Goal: Task Accomplishment & Management: Complete application form

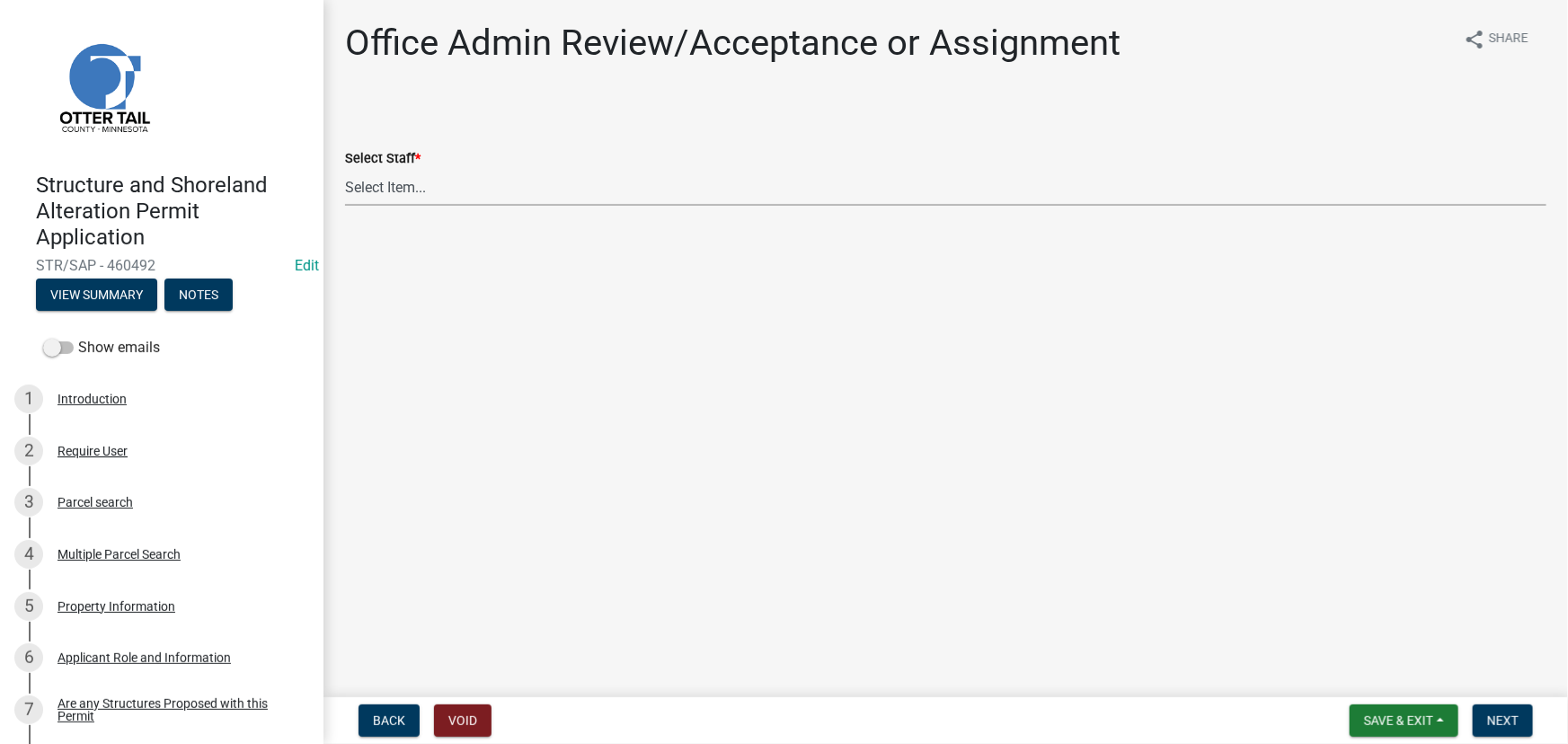
click at [413, 195] on select "Select Item... Alexis Newark (anewark@ottertailcounty.gov) Amy Busko (abusko@ot…" at bounding box center [946, 187] width 1201 height 37
click at [345, 169] on select "Select Item... Alexis Newark (anewark@ottertailcounty.gov) Amy Busko (abusko@ot…" at bounding box center [946, 187] width 1201 height 37
select select "587f38f5-c90e-4c12-9e10-d3e23909bbca"
click at [1510, 710] on button "Next" at bounding box center [1503, 720] width 60 height 32
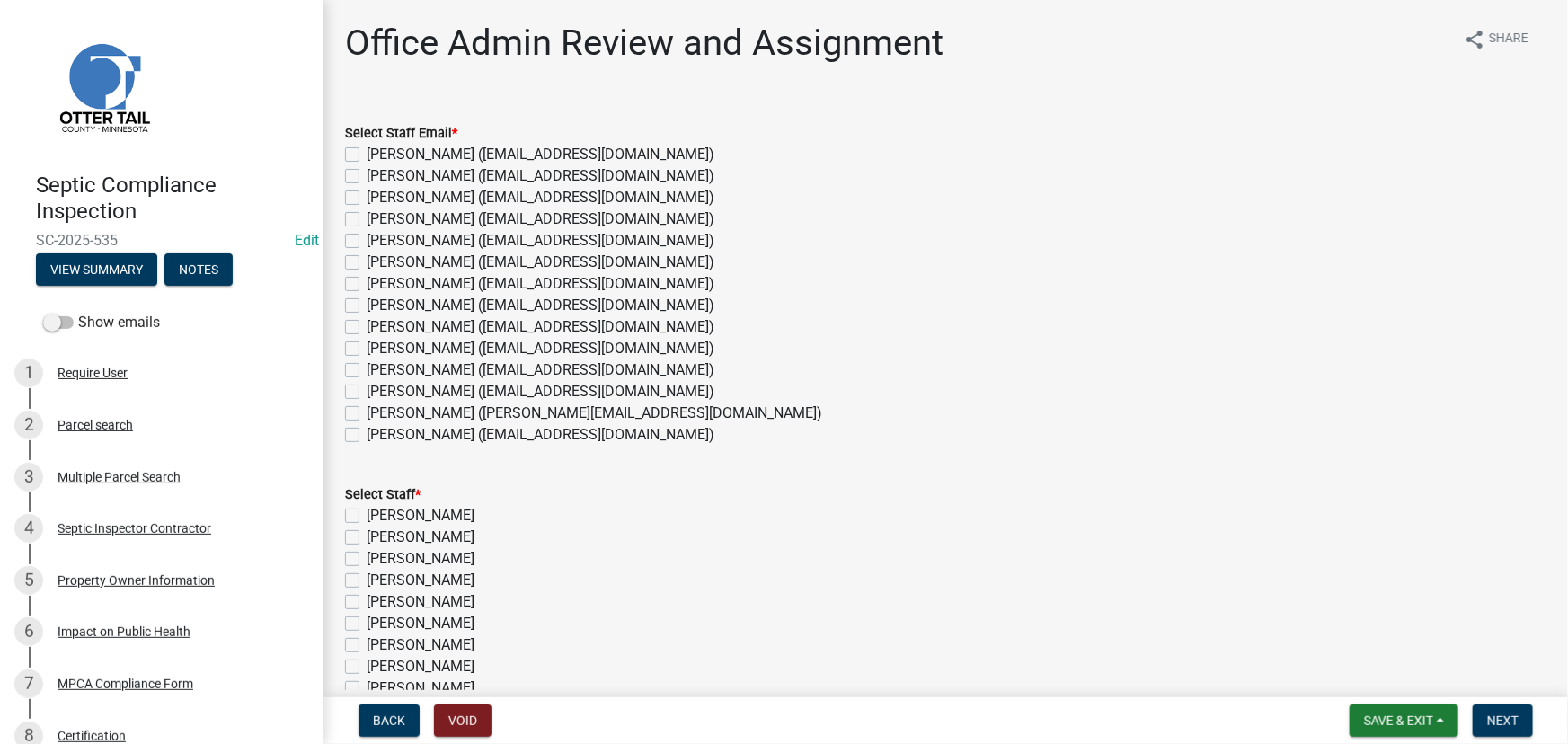
click at [424, 302] on label "Emma Swenson (eswenson@ottertailcounty.gov)" at bounding box center [540, 306] width 348 height 22
click at [378, 302] on input "[PERSON_NAME] ([EMAIL_ADDRESS][DOMAIN_NAME])" at bounding box center [372, 301] width 11 height 11
checkbox input "true"
checkbox input "false"
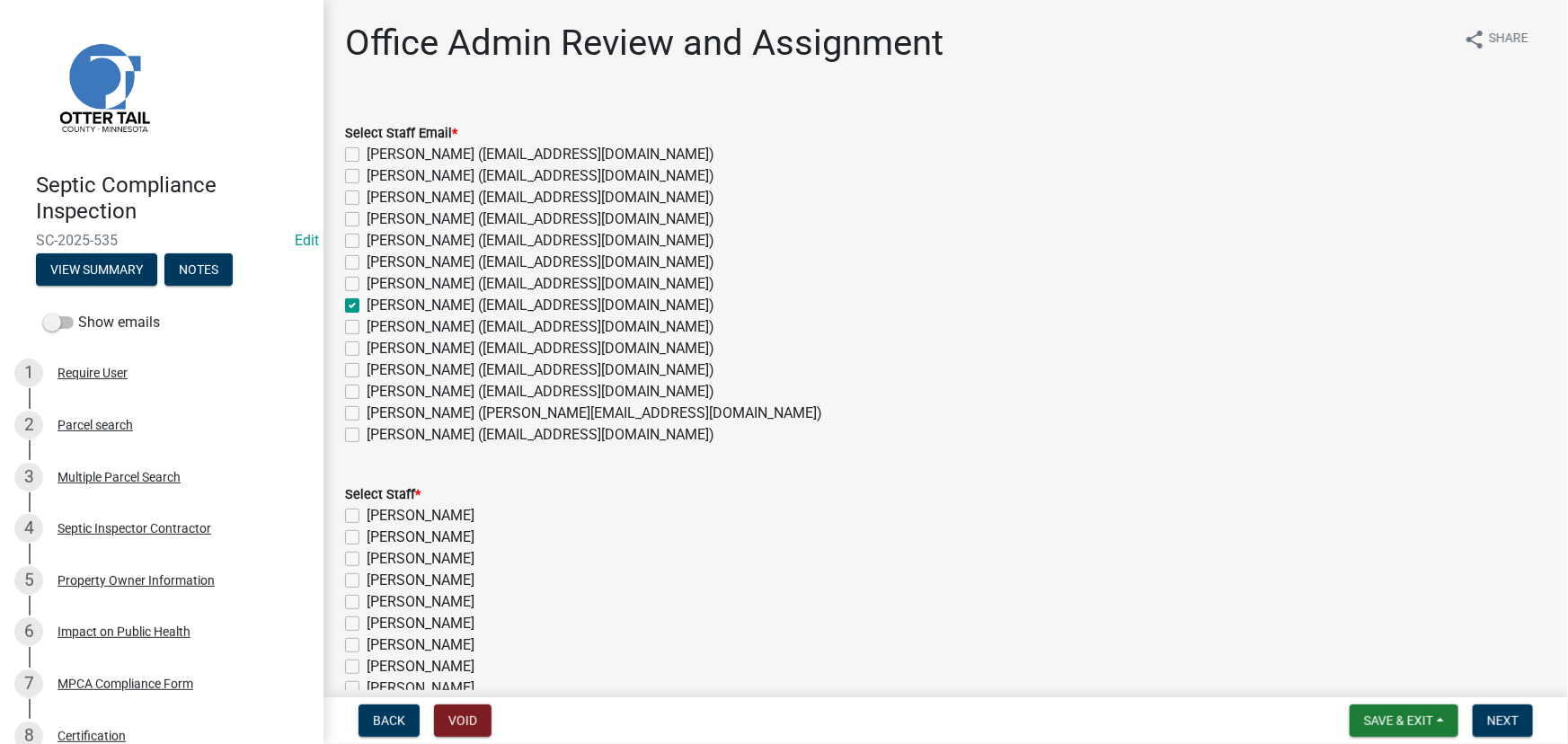
checkbox input "false"
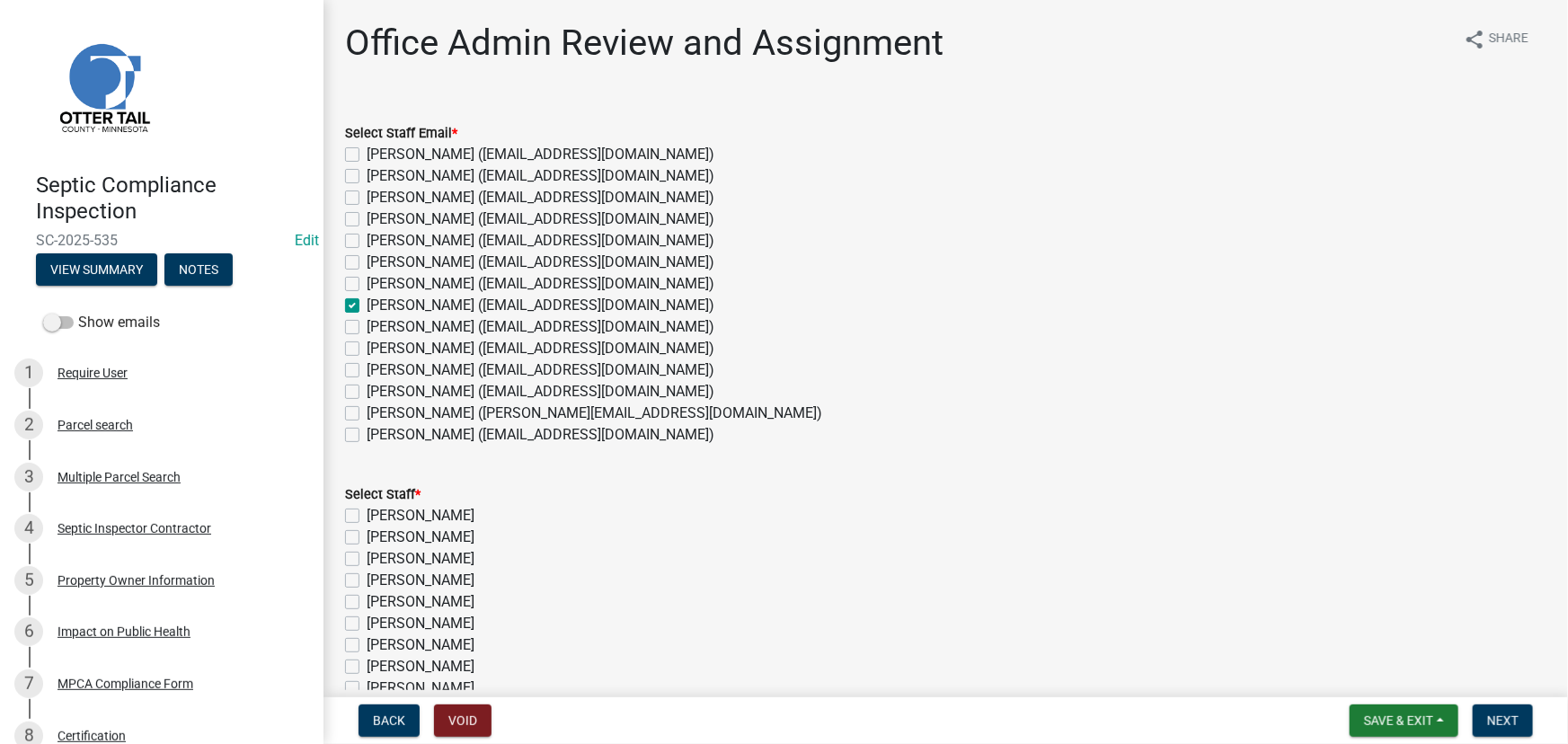
checkbox input "true"
checkbox input "false"
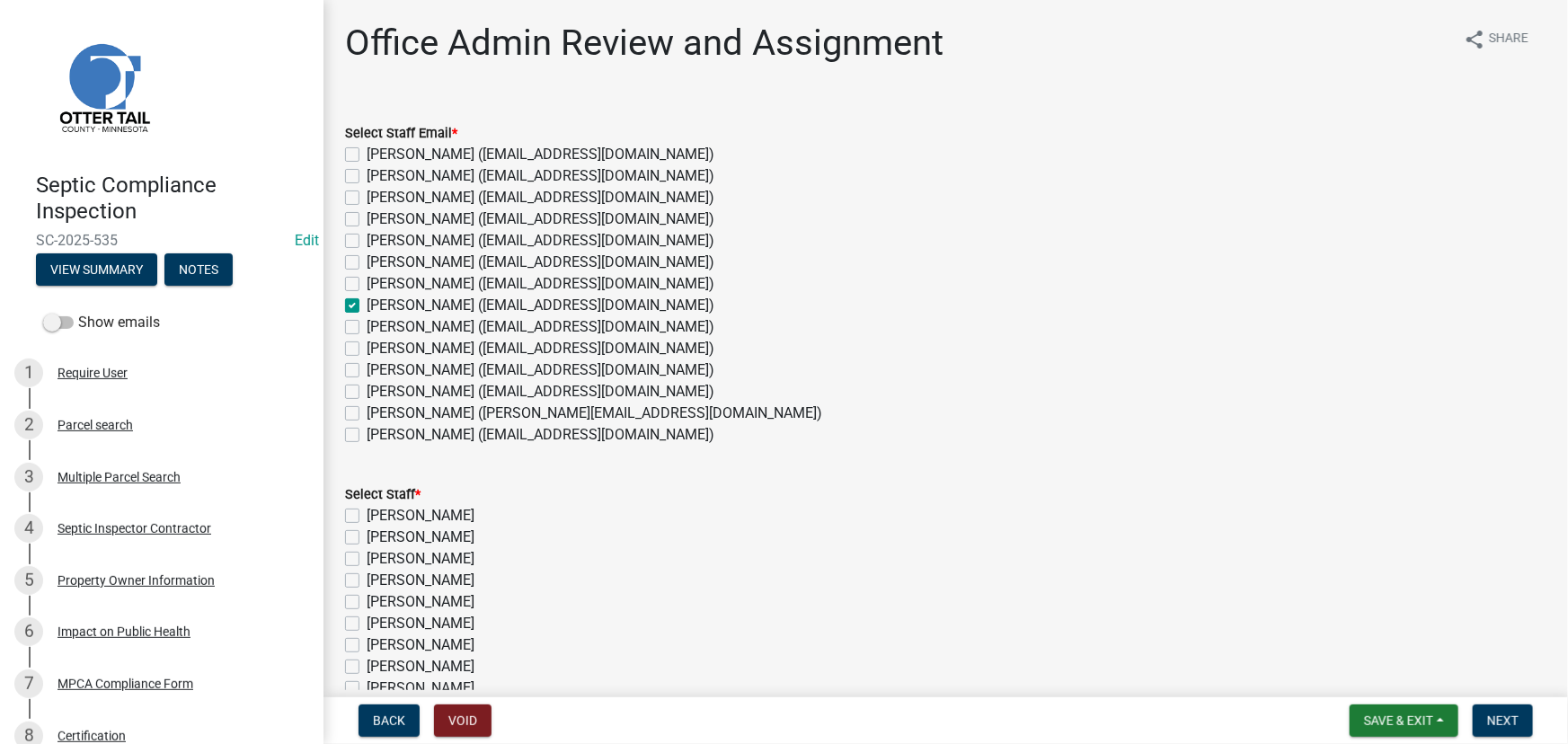
checkbox input "false"
click at [432, 669] on label "[PERSON_NAME]" at bounding box center [421, 667] width 107 height 22
click at [378, 668] on input "[PERSON_NAME]" at bounding box center [372, 662] width 11 height 11
checkbox input "true"
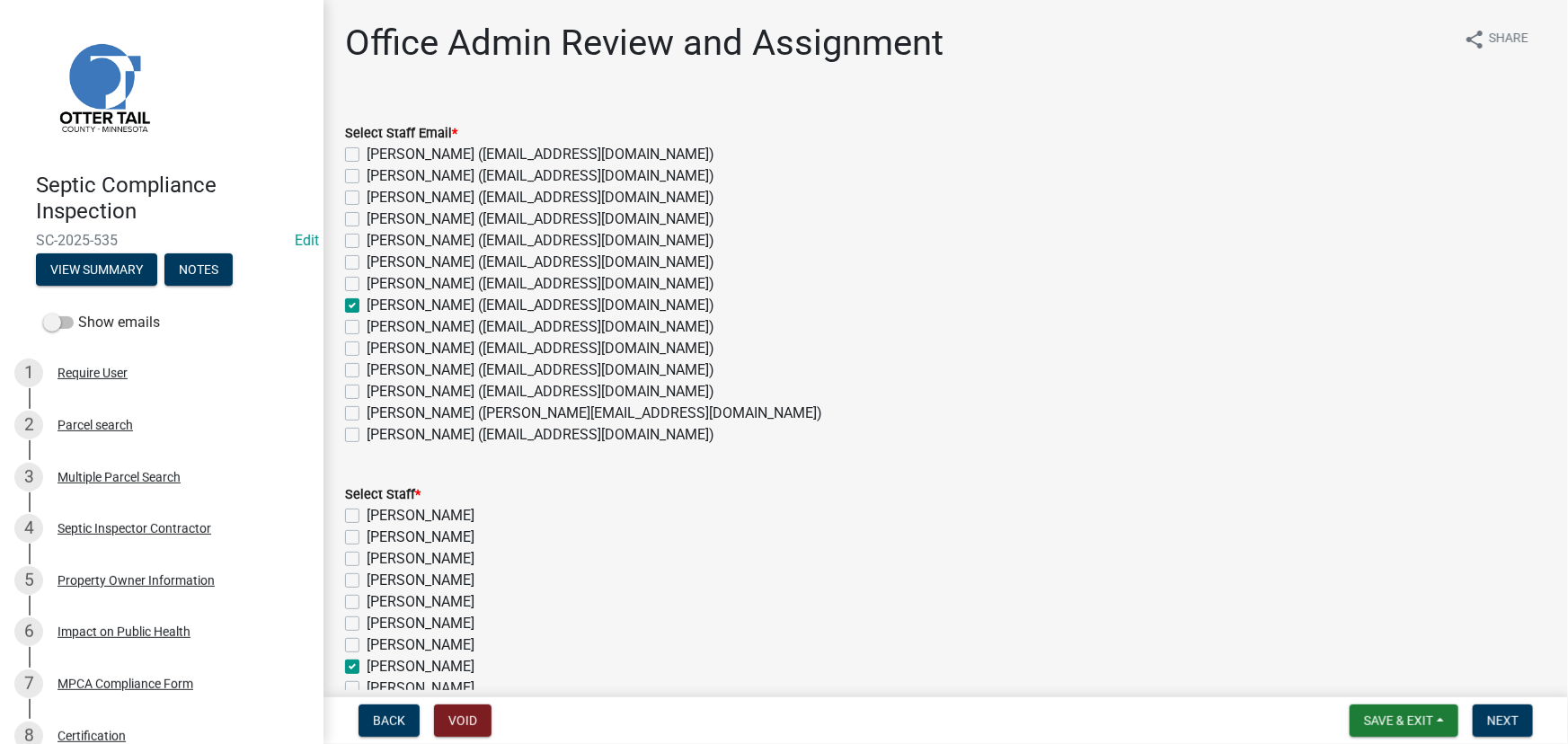
checkbox input "false"
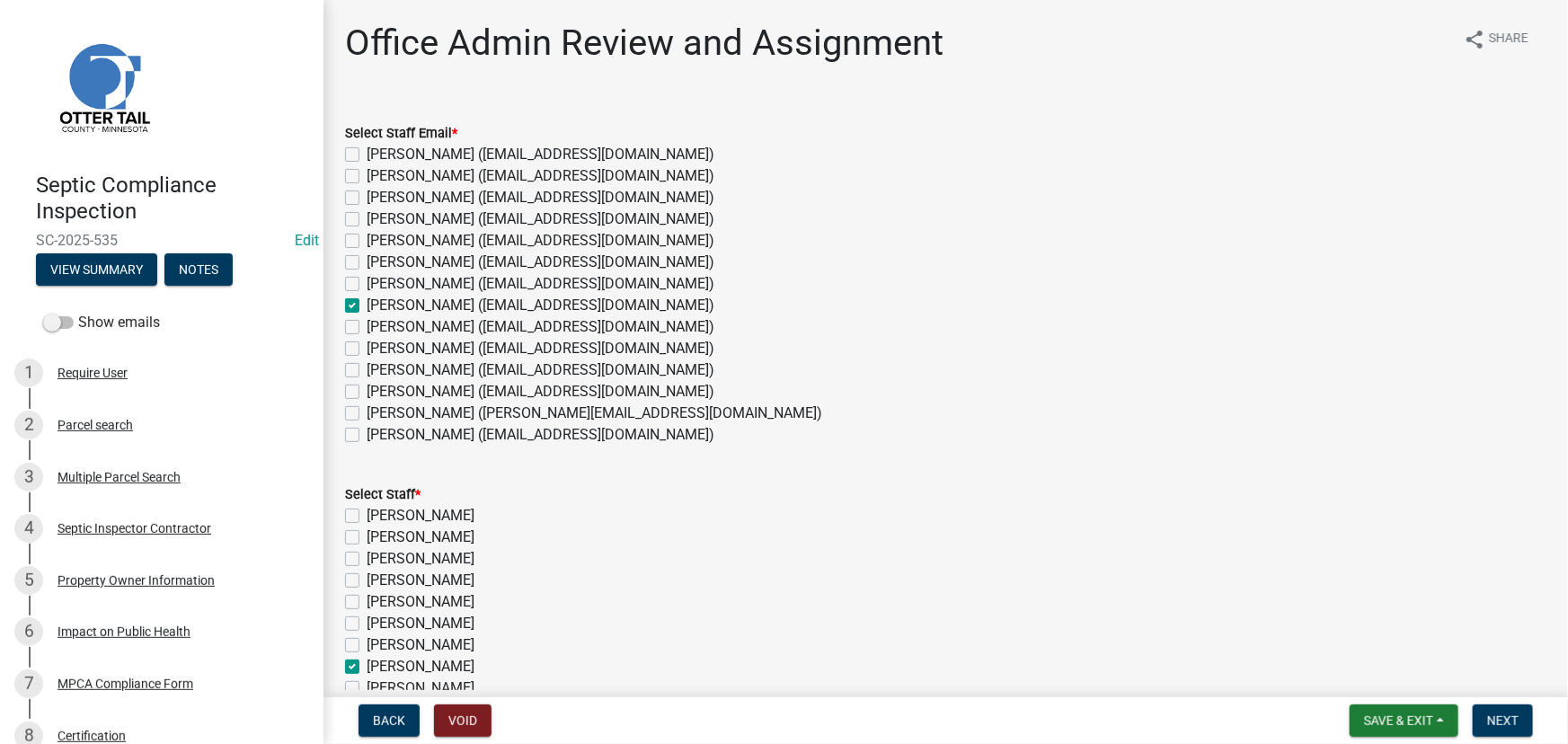
checkbox input "false"
checkbox input "true"
checkbox input "false"
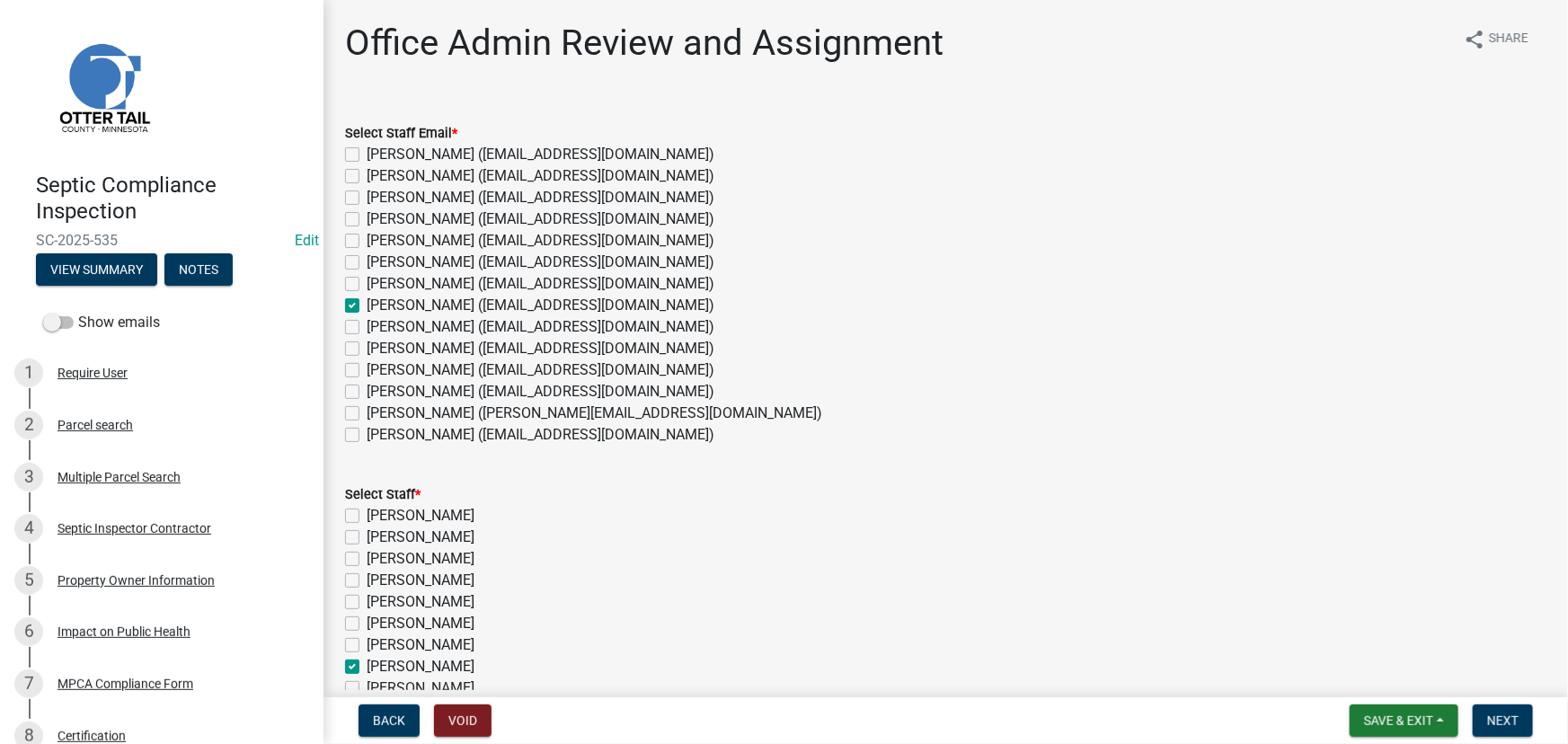
checkbox input "false"
click at [1506, 719] on span "Next" at bounding box center [1502, 720] width 31 height 14
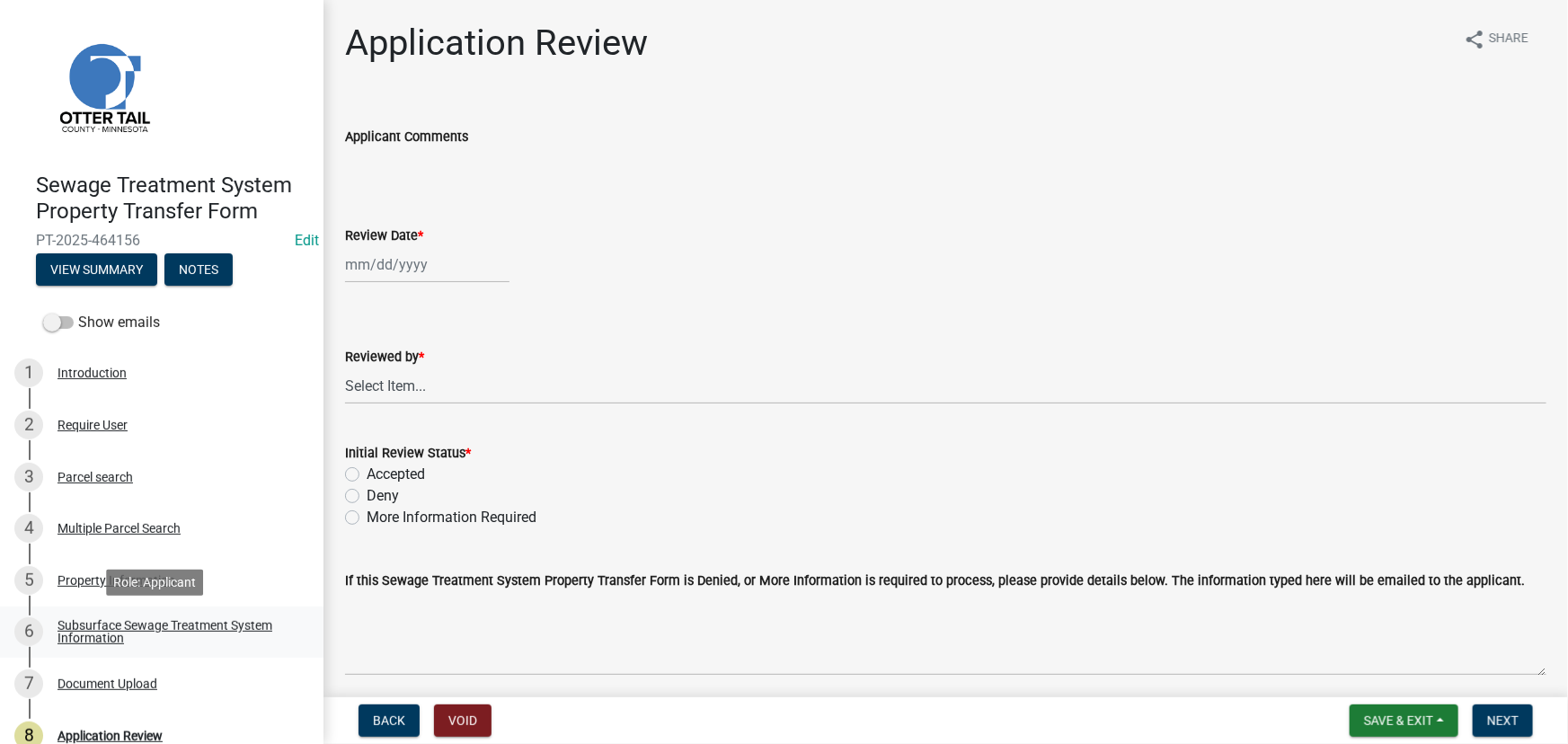
click at [143, 620] on div "Subsurface Sewage Treatment System Information" at bounding box center [176, 632] width 238 height 25
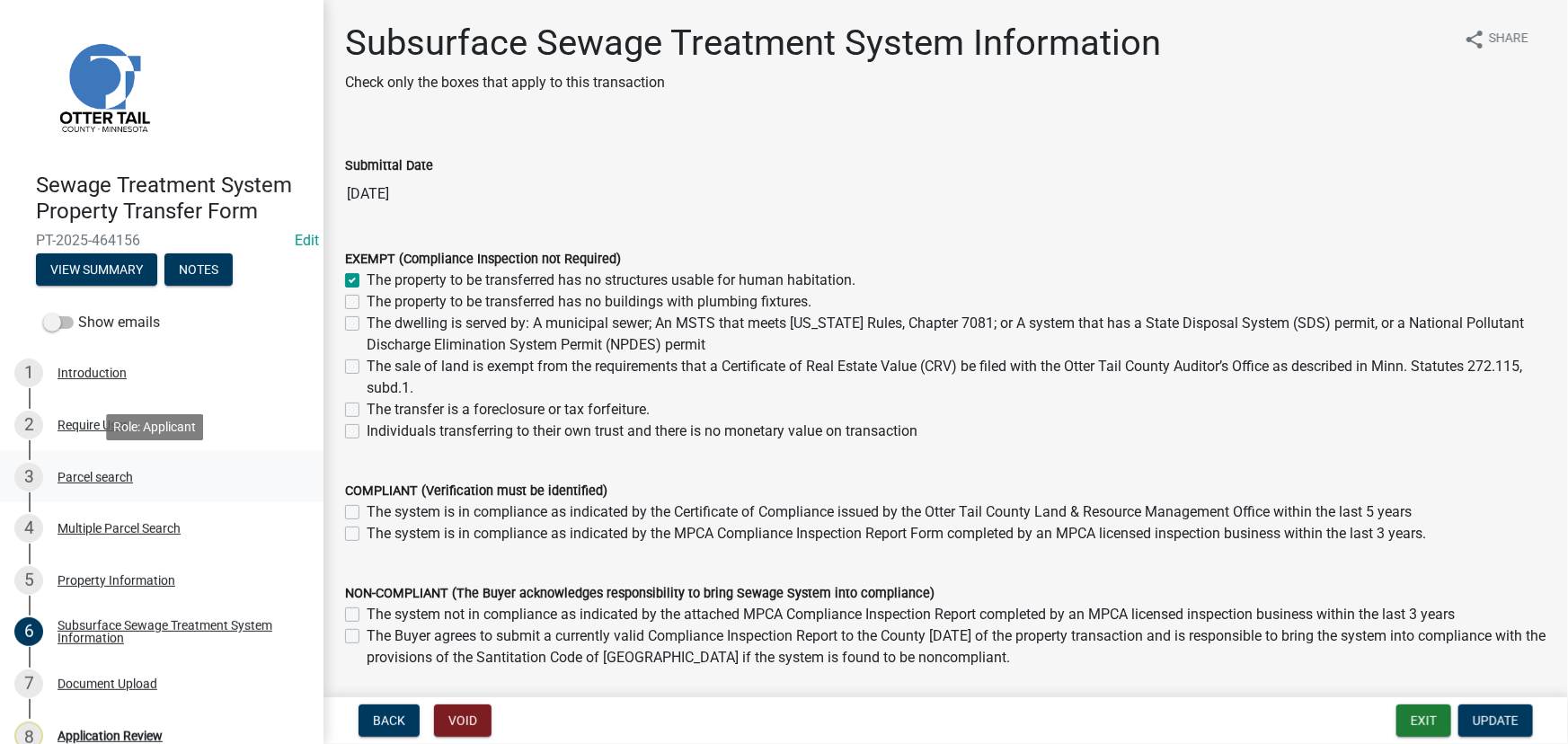
click at [93, 476] on div "Parcel search" at bounding box center [95, 476] width 75 height 12
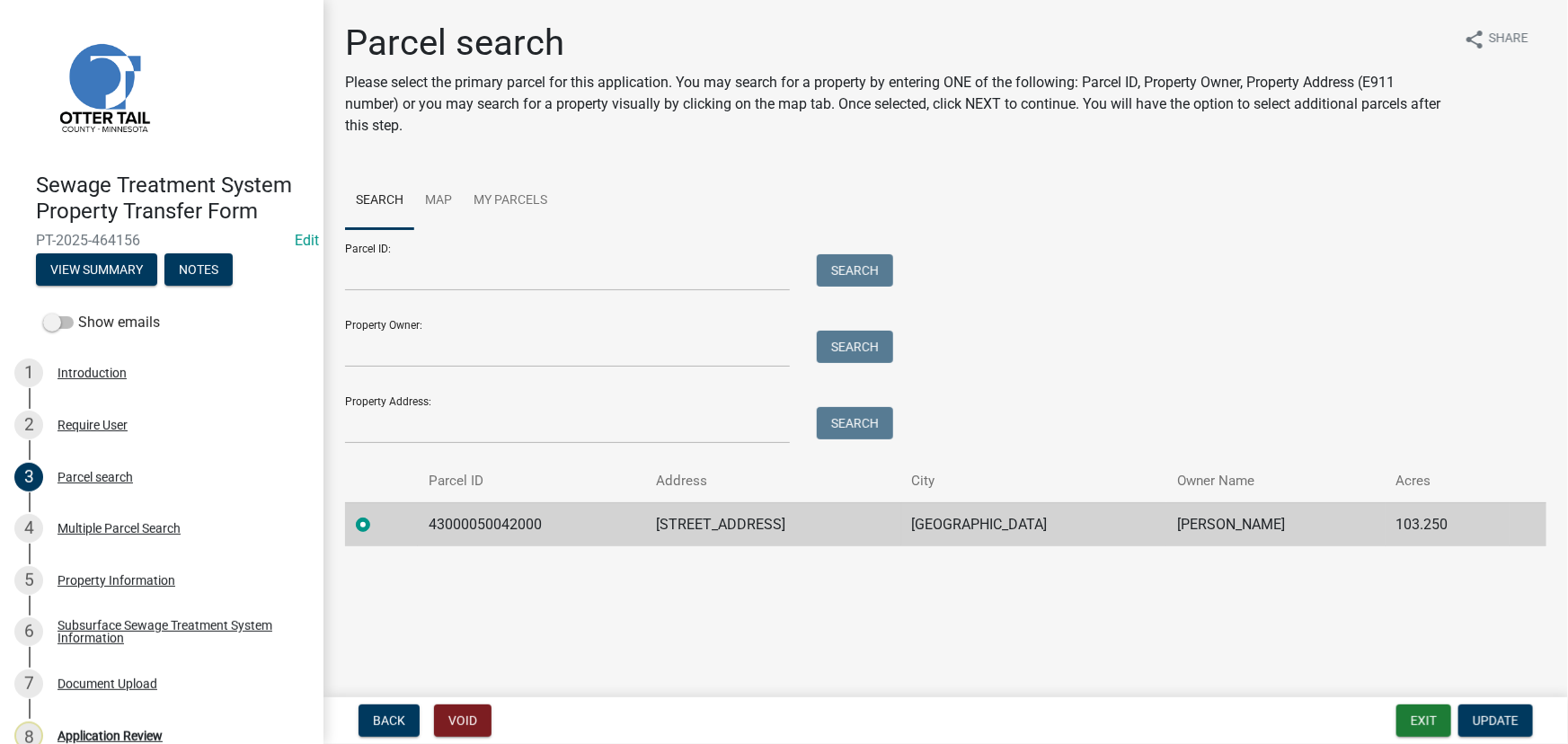
click at [480, 526] on td "43000050042000" at bounding box center [532, 524] width 228 height 44
copy td "43000050042000"
click at [126, 742] on div "Application Review" at bounding box center [109, 736] width 105 height 12
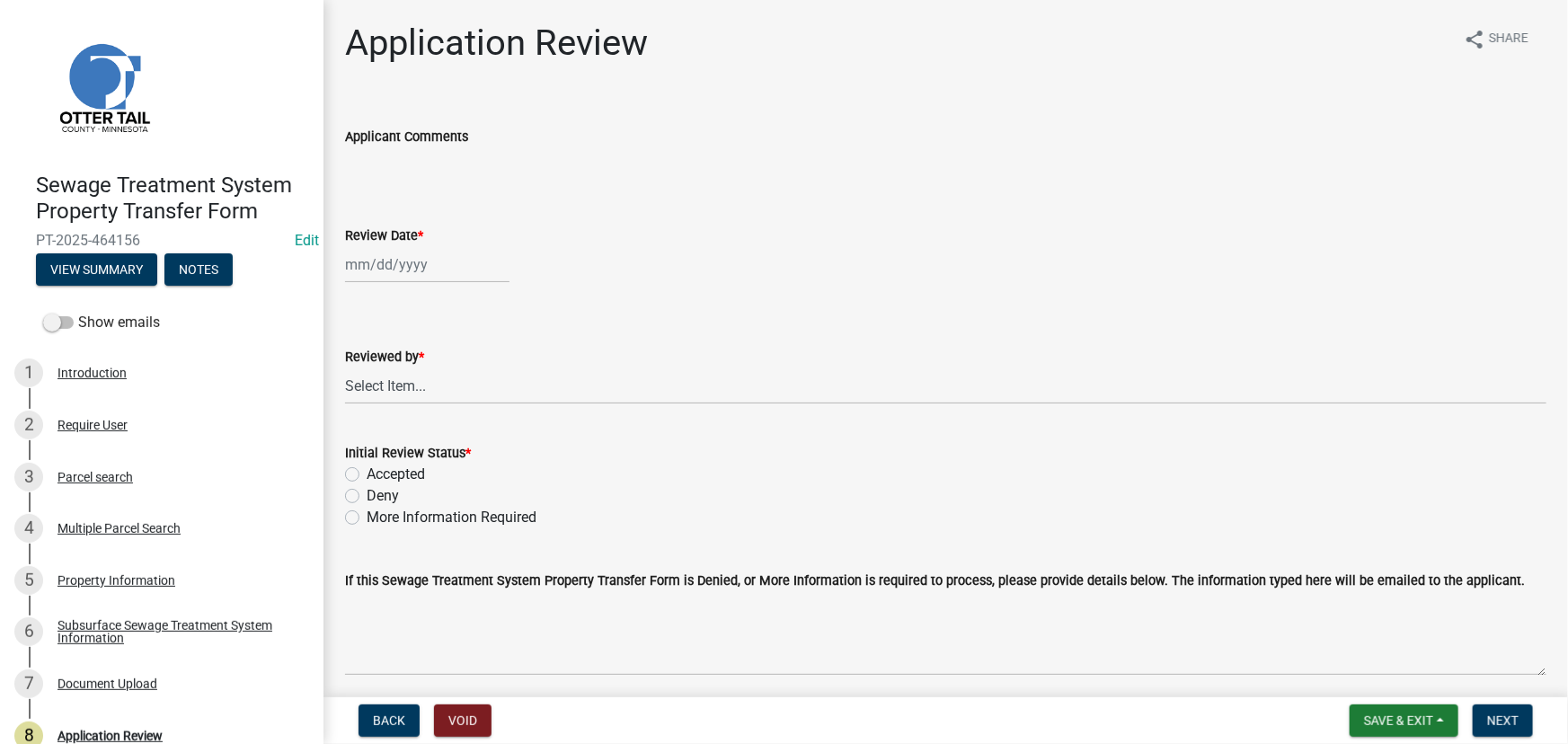
click at [412, 265] on div at bounding box center [427, 264] width 164 height 37
select select "8"
select select "2025"
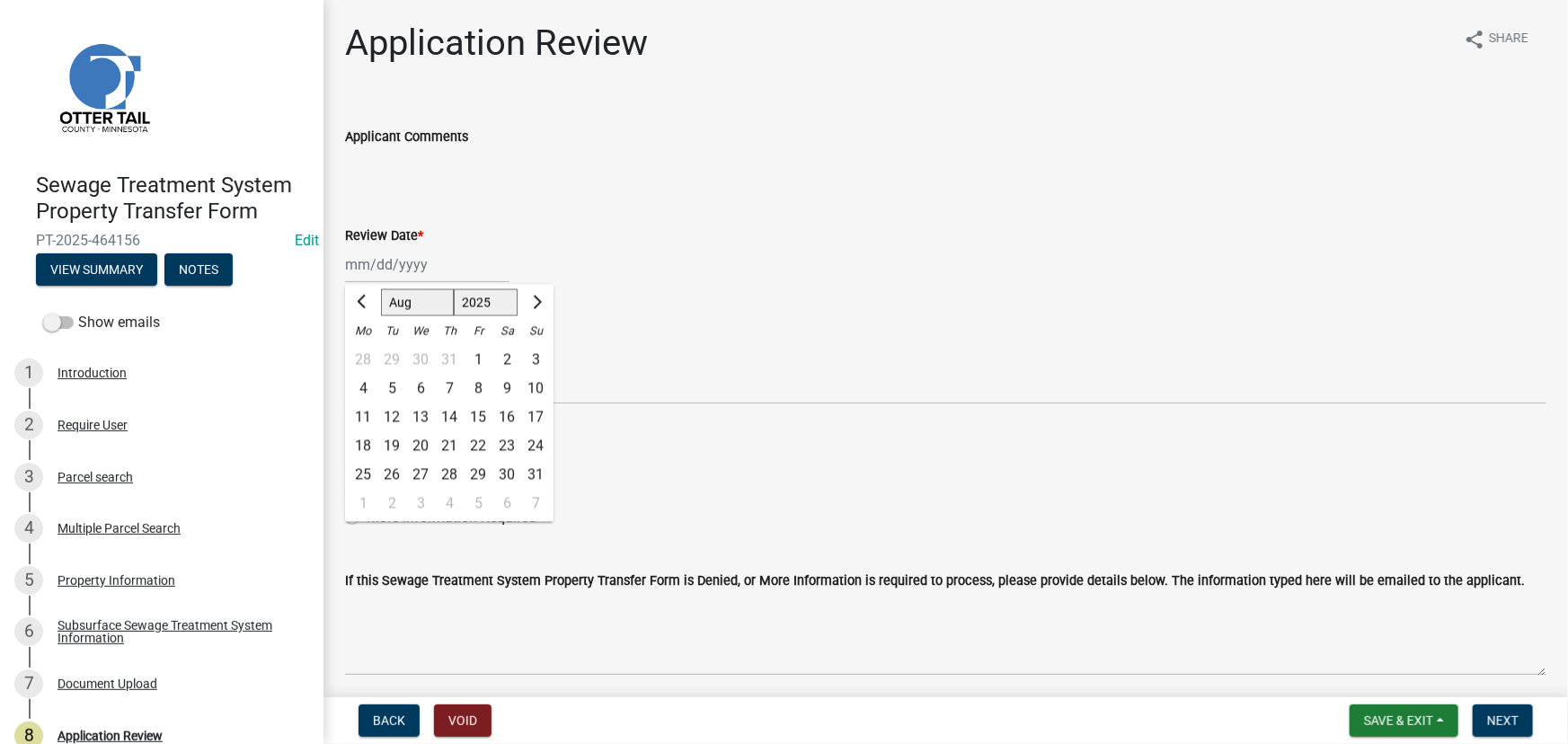
click at [631, 179] on input "Applicant Comments" at bounding box center [946, 165] width 1201 height 36
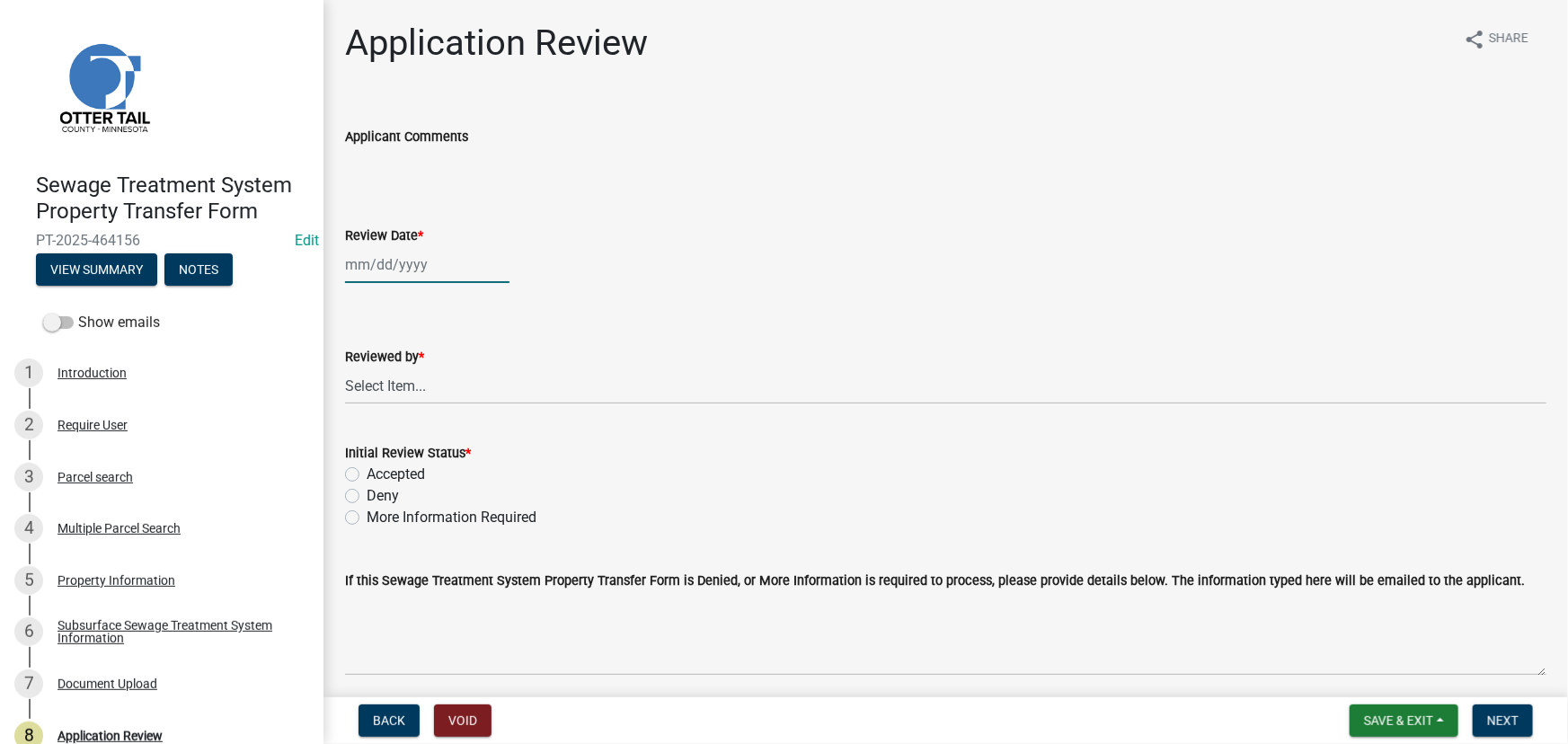
click at [371, 257] on div at bounding box center [427, 264] width 164 height 37
select select "8"
select select "2025"
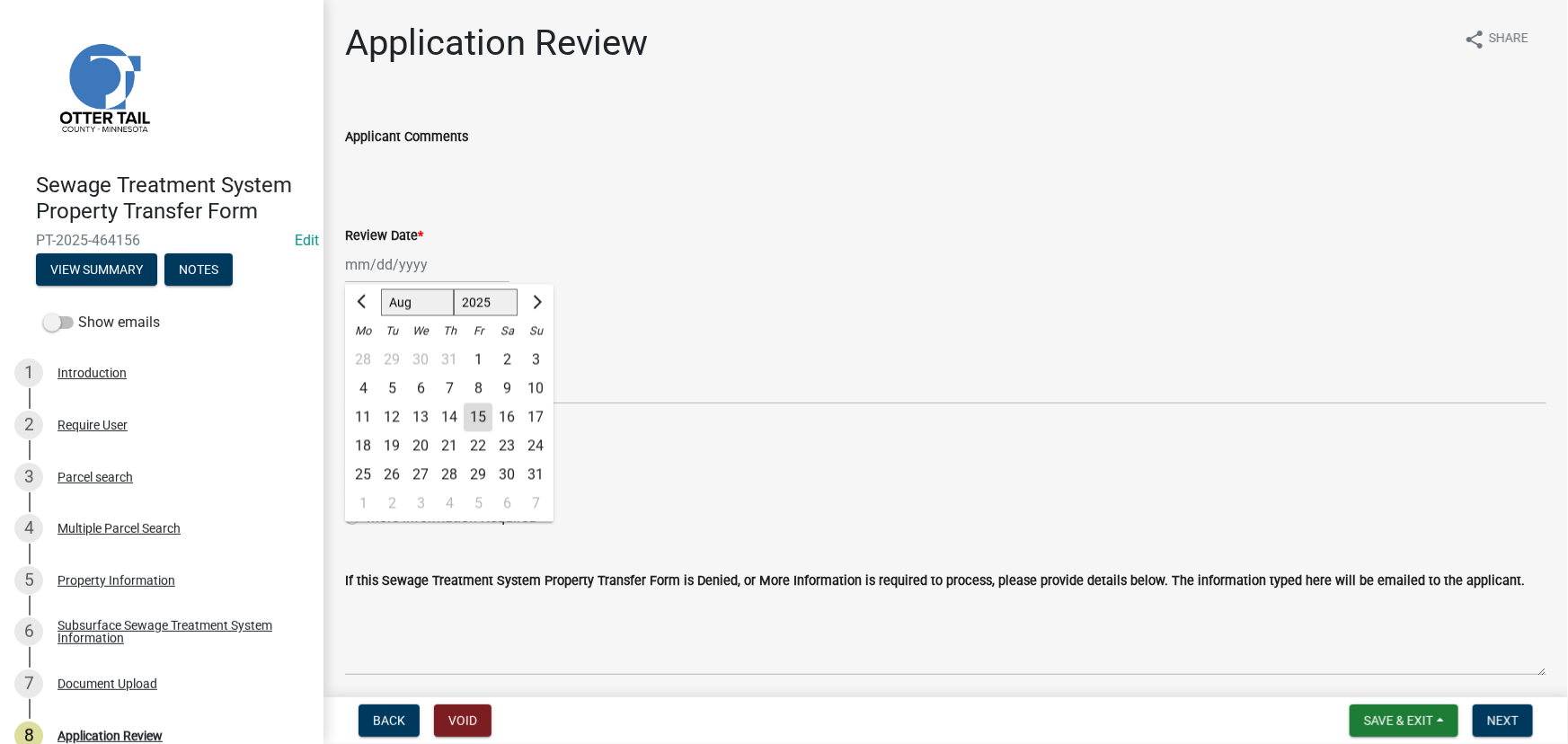
click at [479, 417] on div "15" at bounding box center [478, 418] width 28 height 28
type input "08/15/2025"
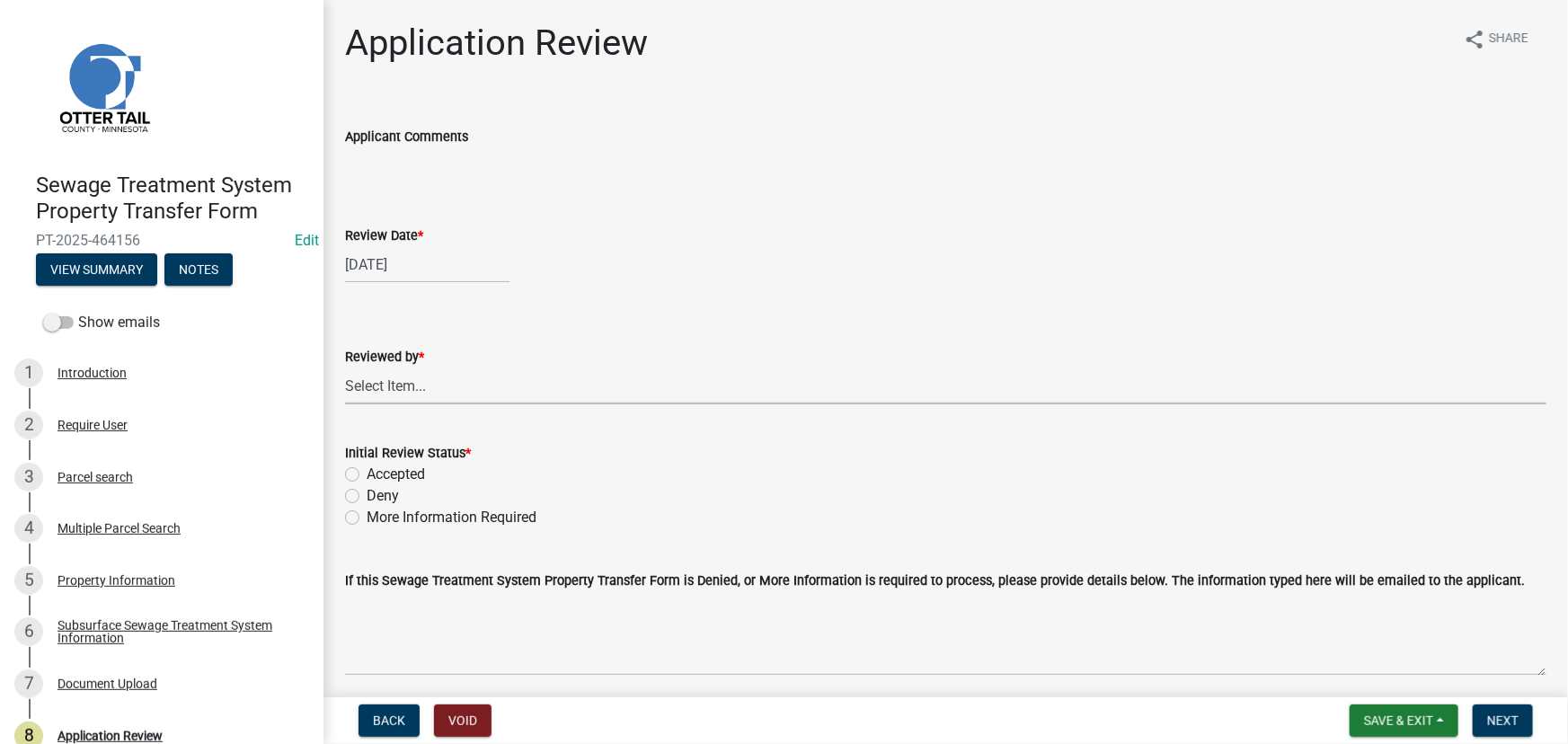
click at [447, 375] on select "Select Item... Alexis Newark Amy Busko Andrea Perales Brittany Tollefson Christ…" at bounding box center [946, 386] width 1201 height 37
click at [345, 368] on select "Select Item... Alexis Newark Amy Busko Andrea Perales Brittany Tollefson Christ…" at bounding box center [946, 386] width 1201 height 37
select select "190fd4c8-42ef-492b-a4a0-a0213555944c"
click at [414, 469] on label "Accepted" at bounding box center [396, 474] width 58 height 22
click at [378, 469] on input "Accepted" at bounding box center [372, 470] width 11 height 11
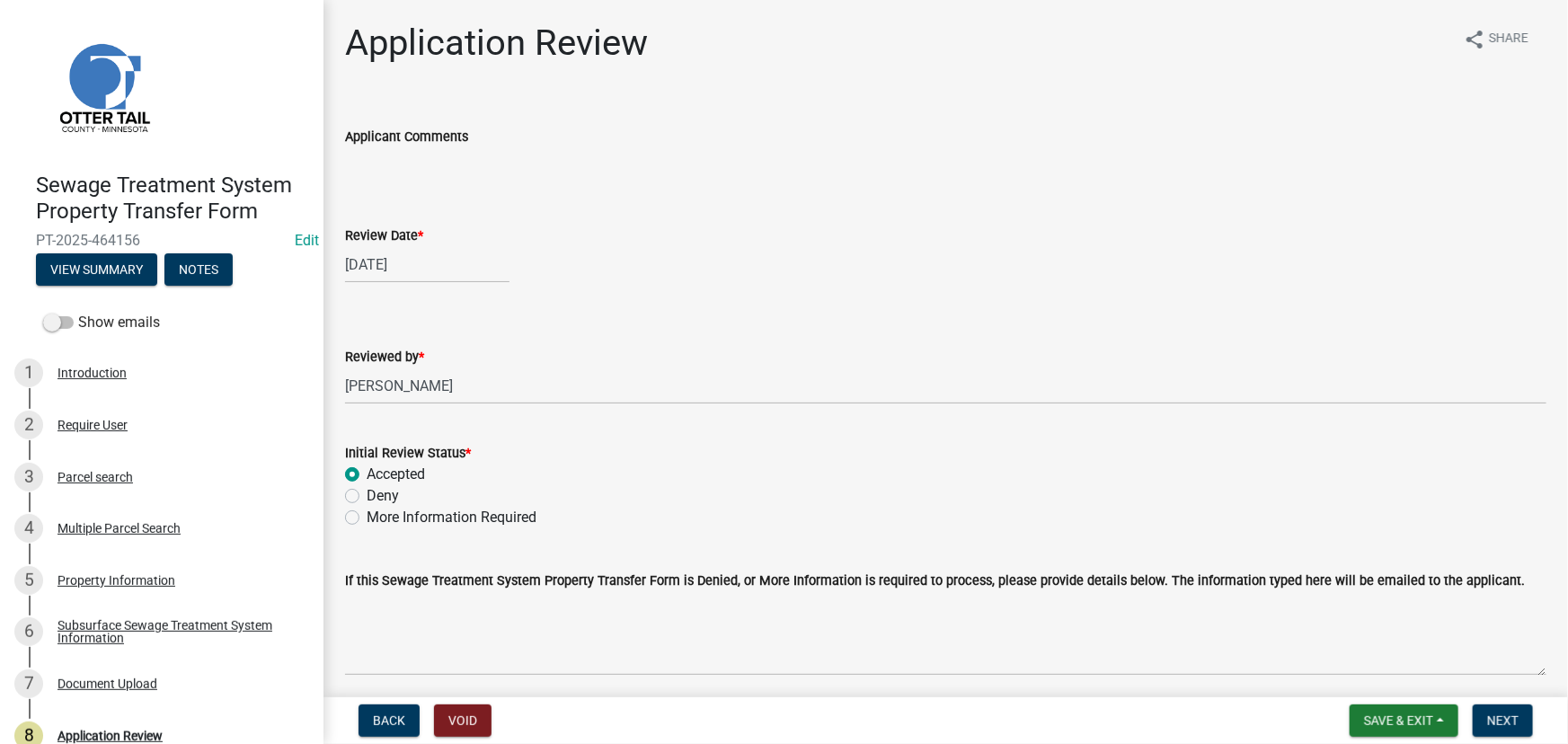
radio input "true"
click at [1516, 721] on span "Next" at bounding box center [1502, 720] width 31 height 14
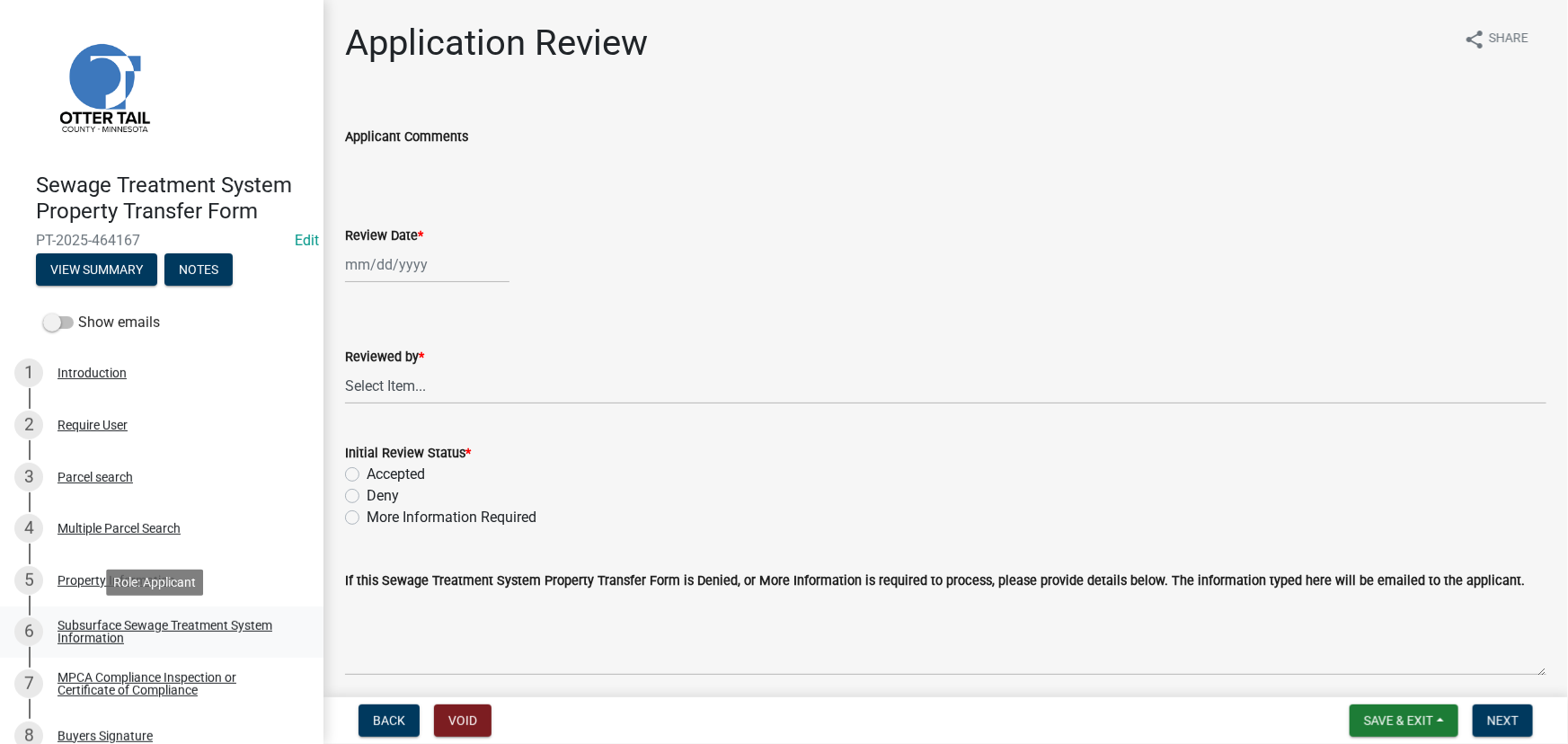
click at [168, 634] on div "Subsurface Sewage Treatment System Information" at bounding box center [176, 632] width 238 height 25
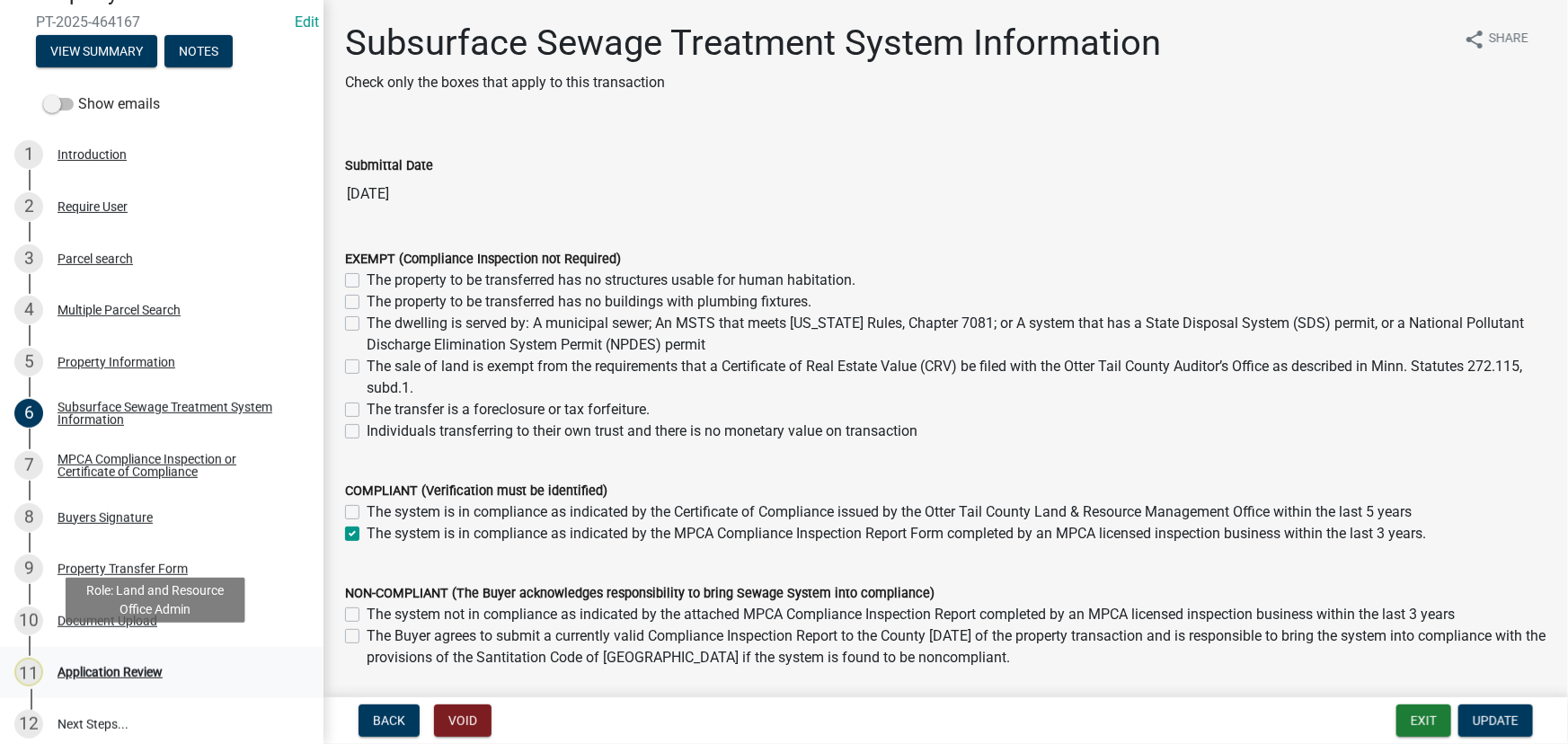
scroll to position [231, 0]
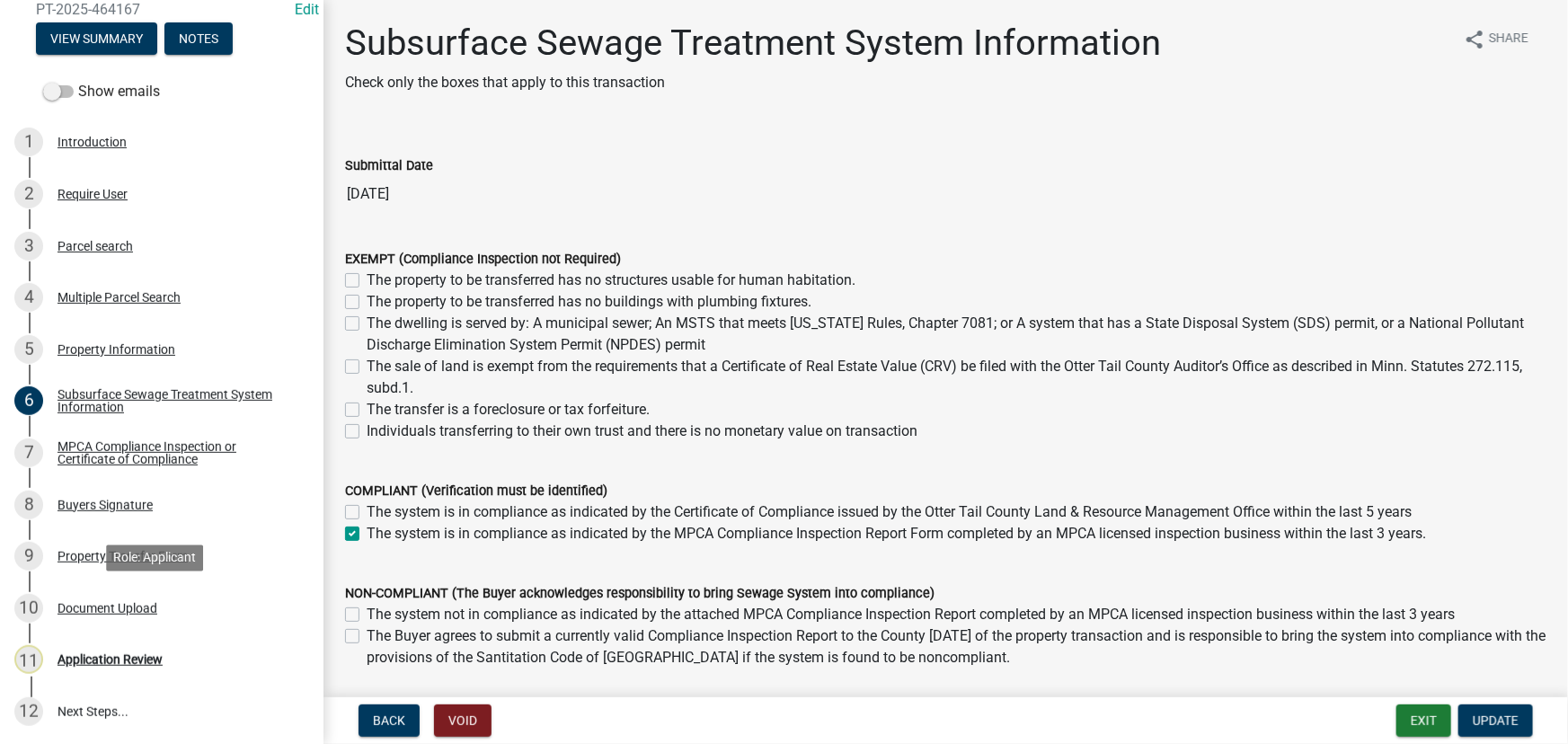
click at [124, 602] on div "Document Upload" at bounding box center [107, 607] width 100 height 12
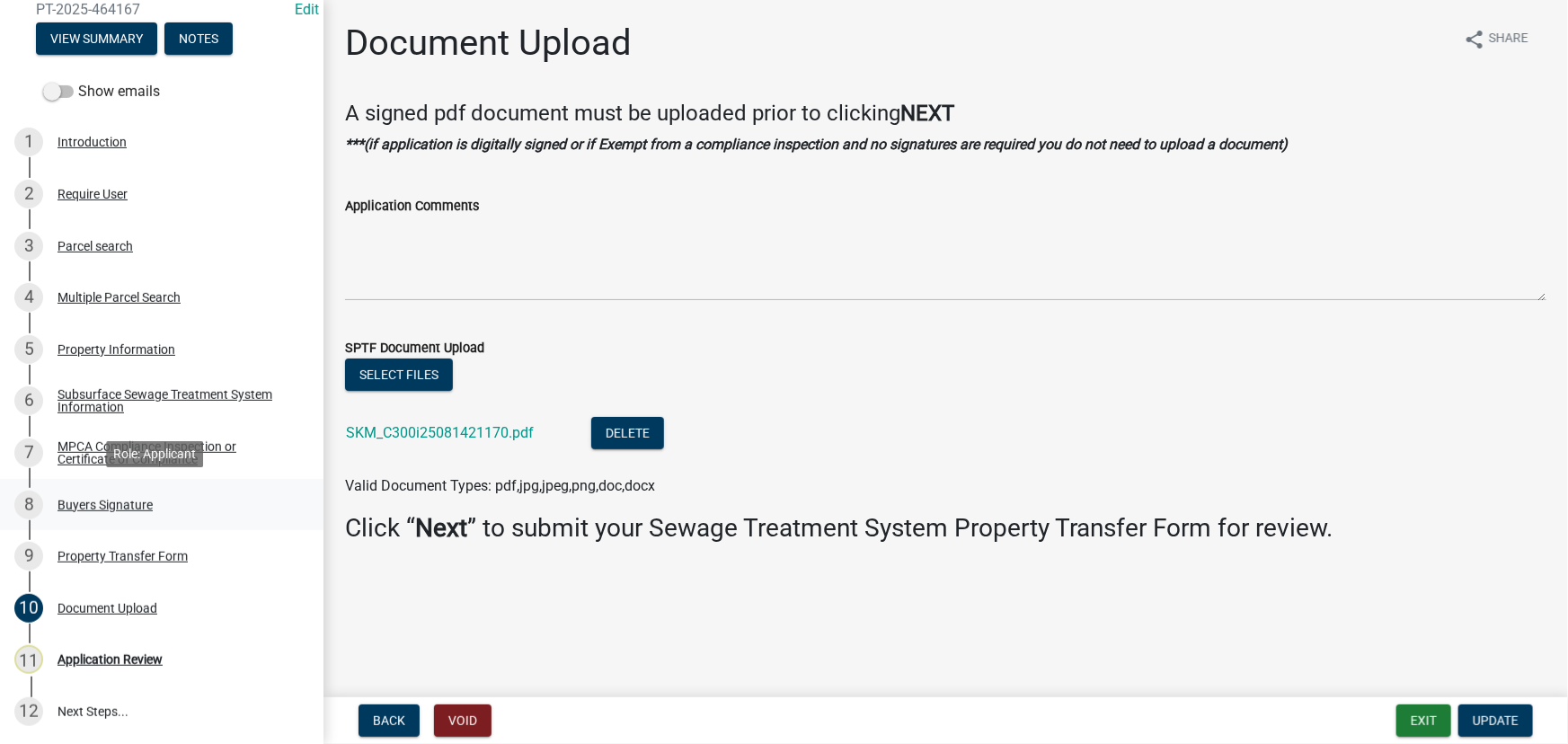
click at [138, 517] on div "8 Buyers Signature" at bounding box center [154, 504] width 280 height 28
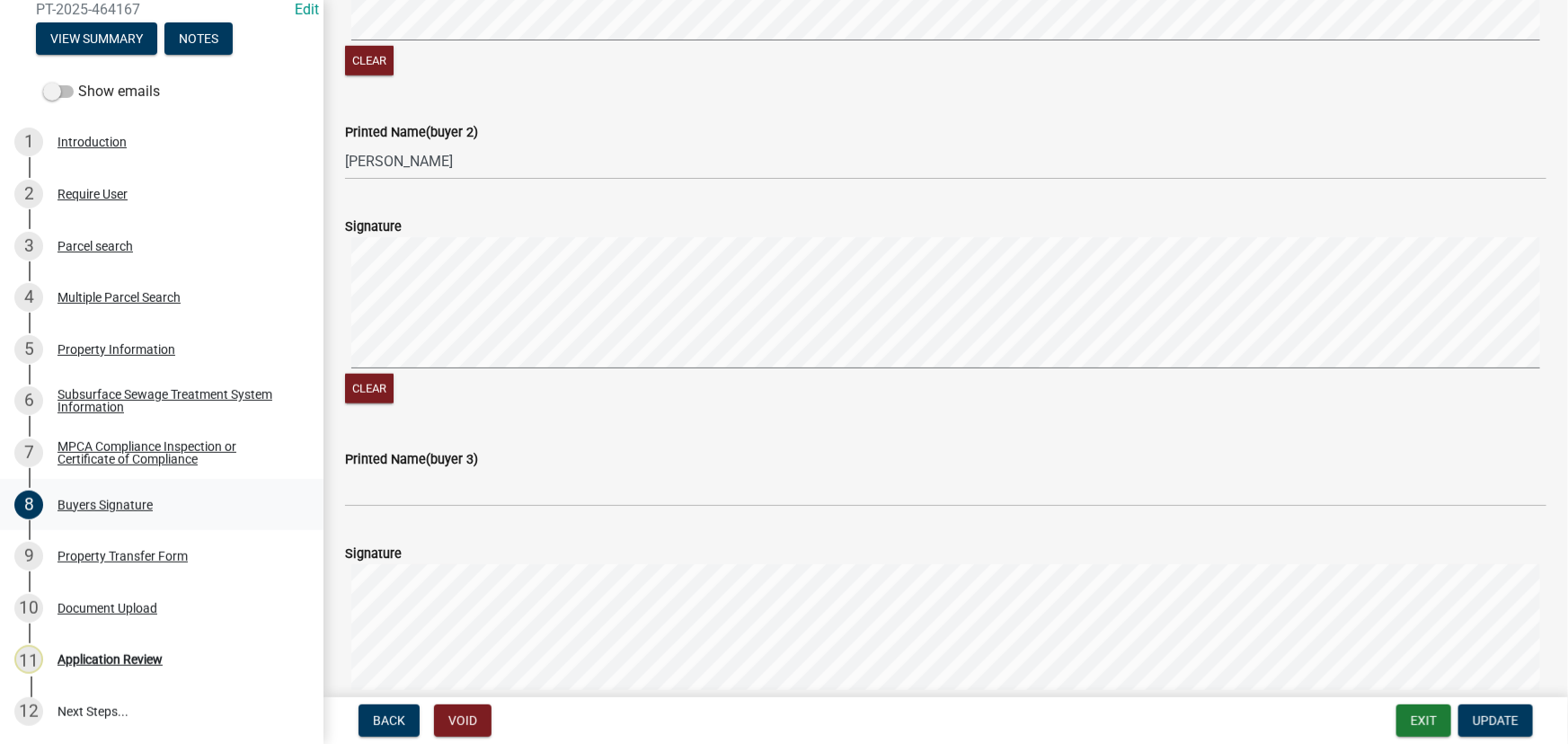
scroll to position [735, 0]
click at [113, 559] on div "Property Transfer Form" at bounding box center [123, 555] width 130 height 12
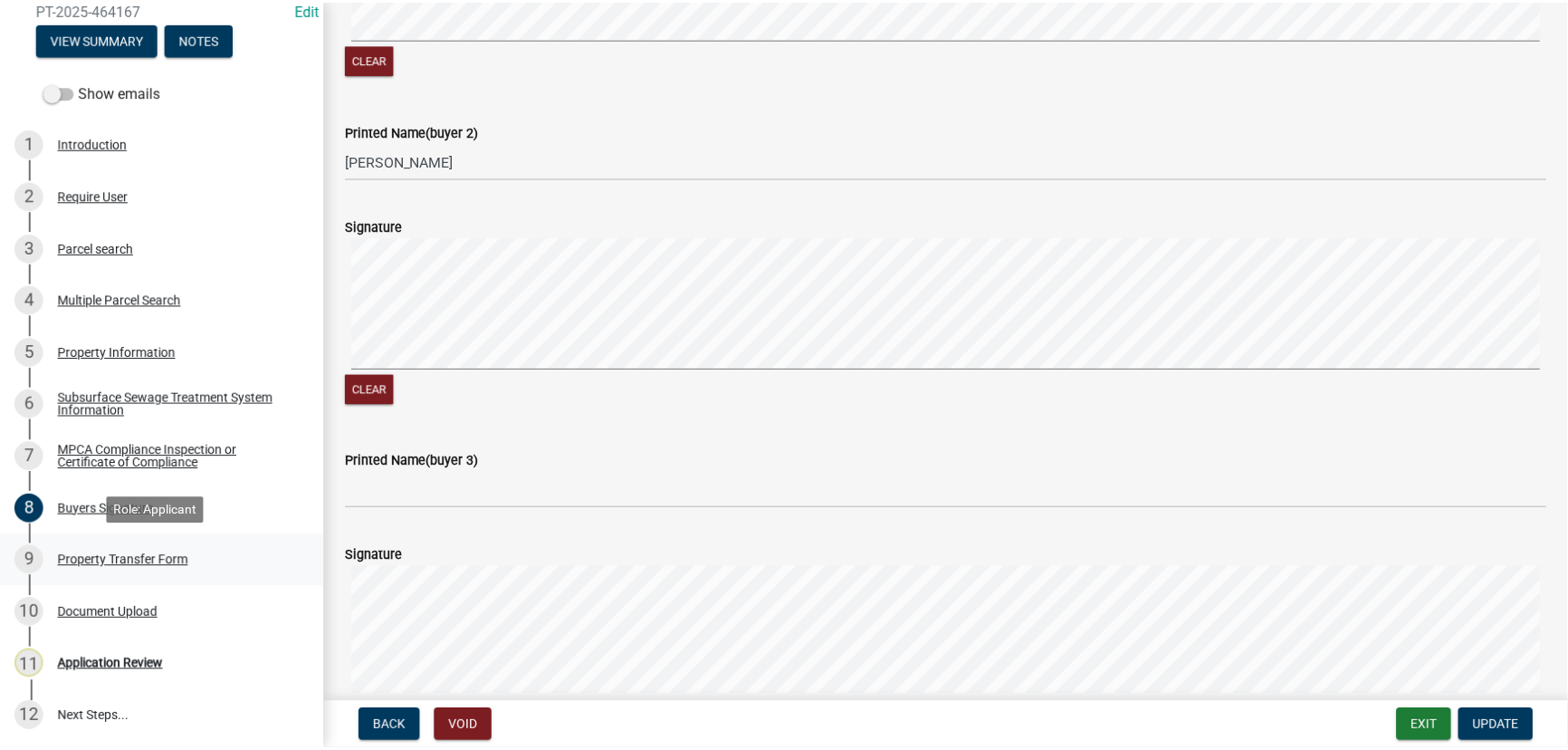
scroll to position [0, 0]
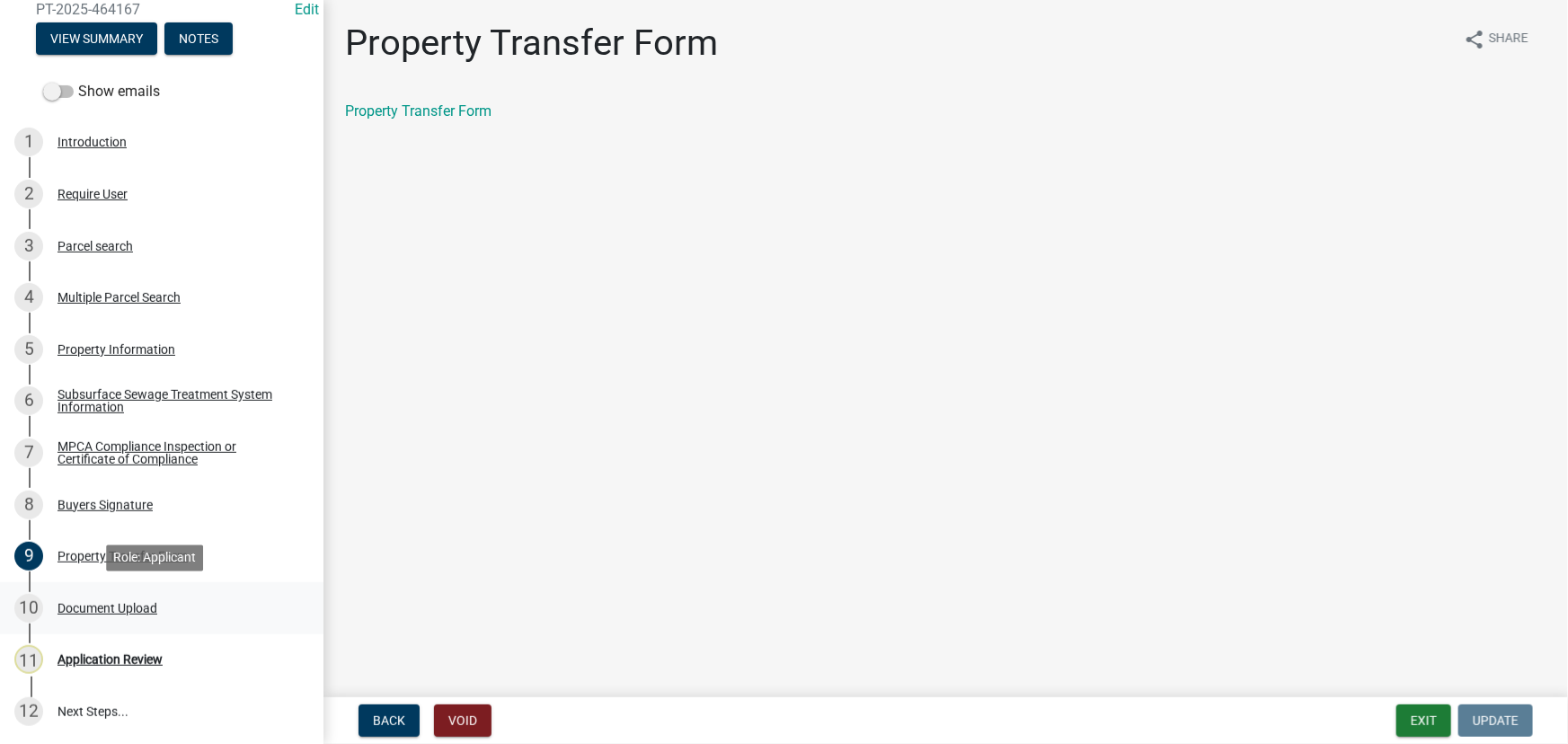
click at [99, 602] on div "Document Upload" at bounding box center [107, 607] width 100 height 12
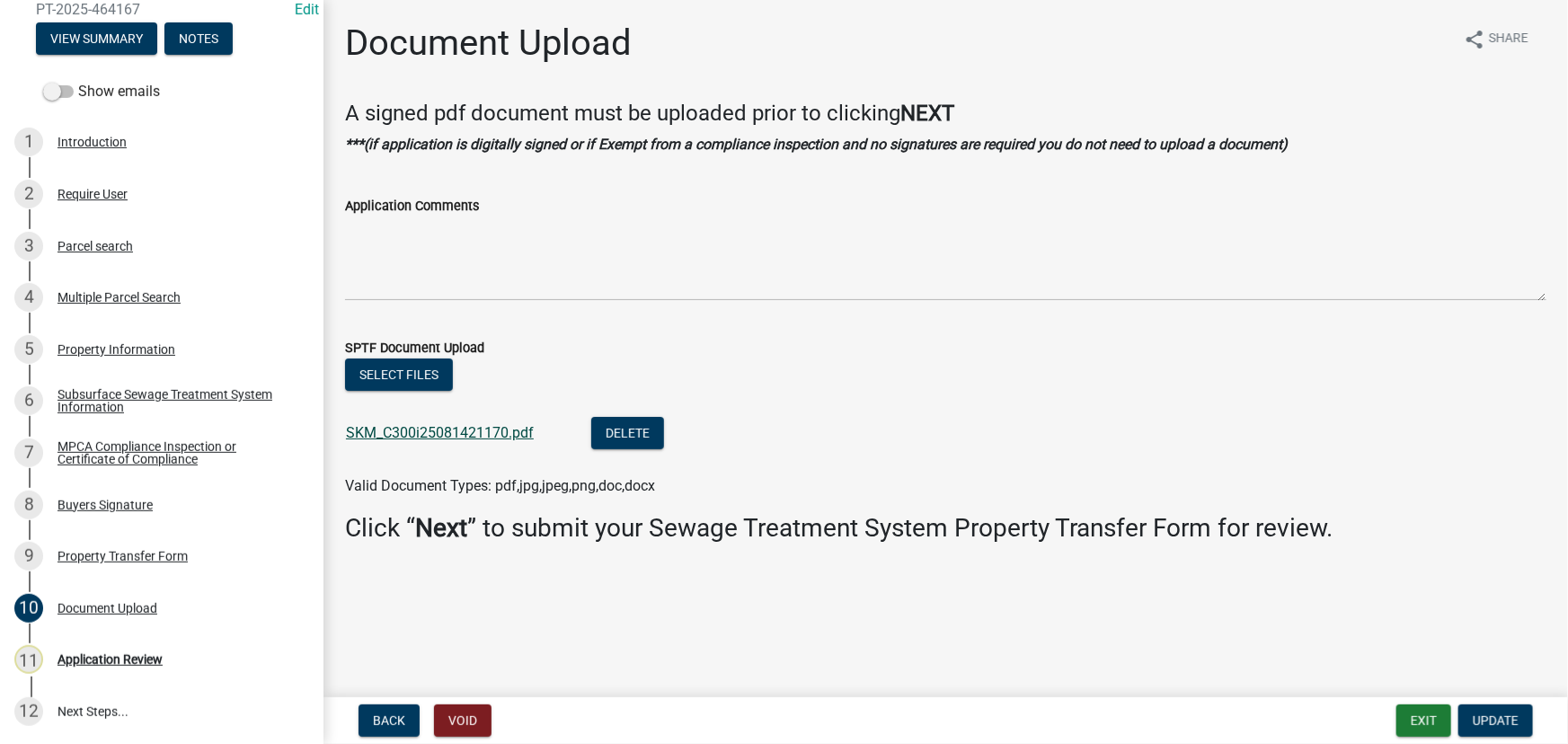
click at [398, 428] on link "SKM_C300i25081421170.pdf" at bounding box center [439, 433] width 188 height 17
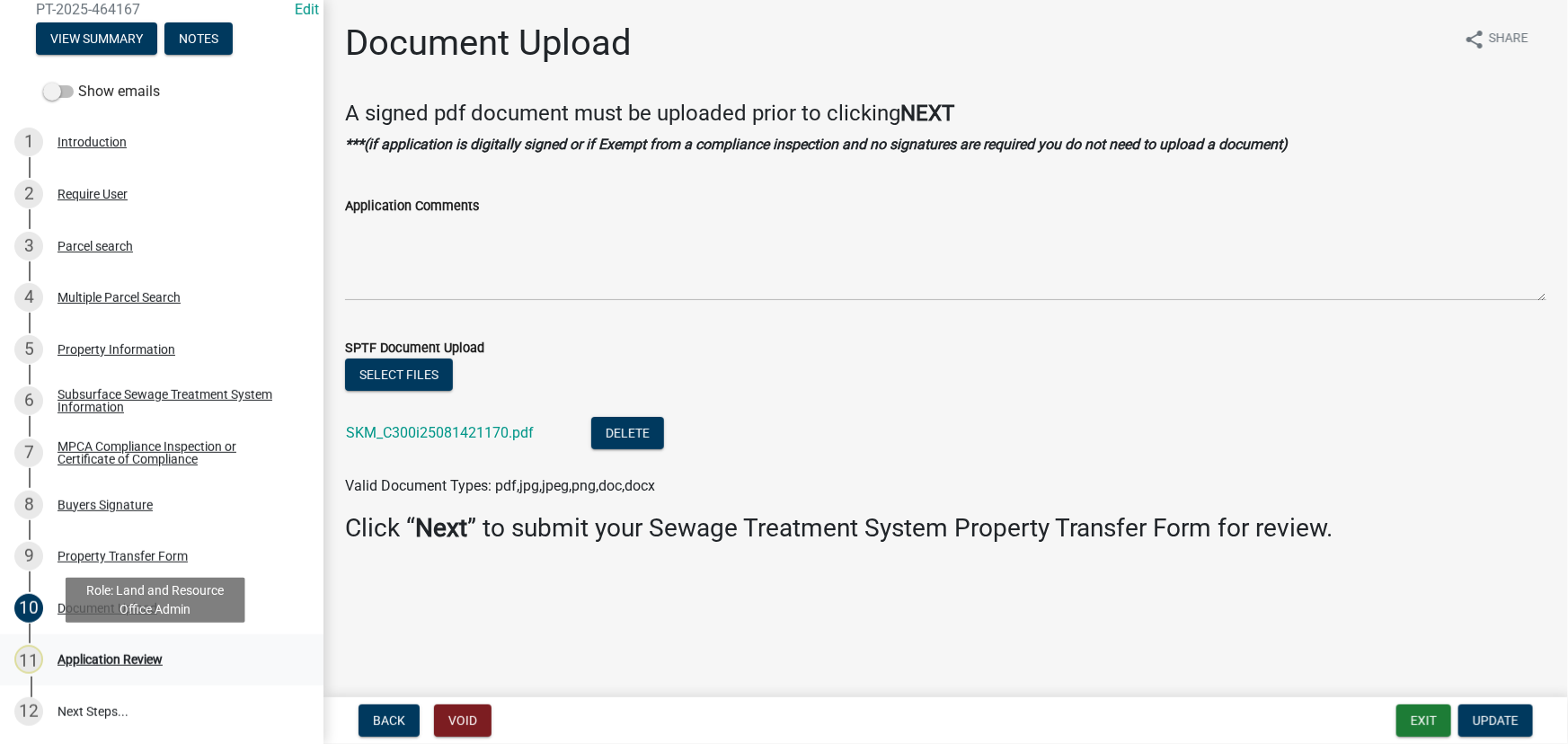
click at [71, 660] on div "Application Review" at bounding box center [109, 659] width 105 height 12
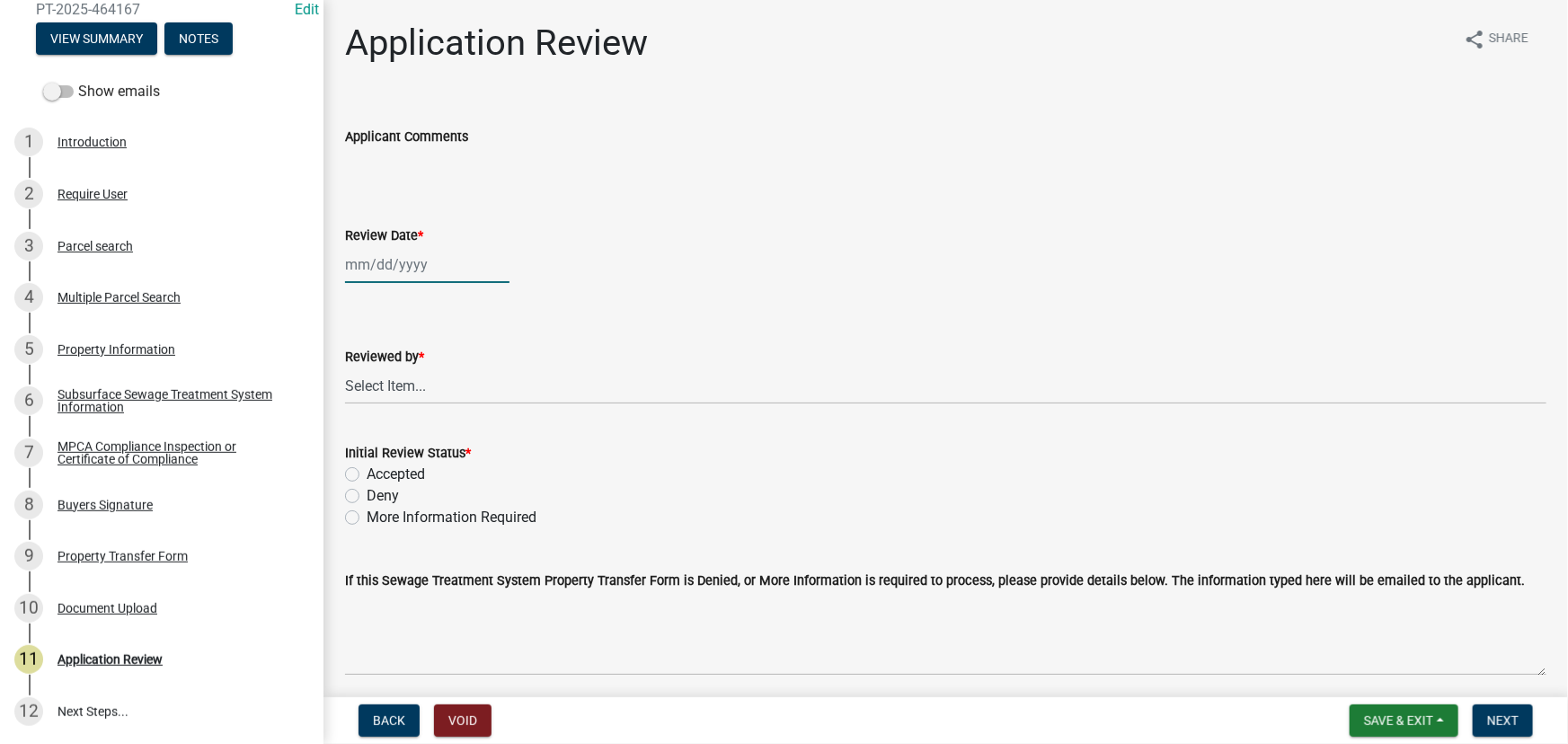
click at [372, 278] on div at bounding box center [427, 264] width 164 height 37
select select "8"
select select "2025"
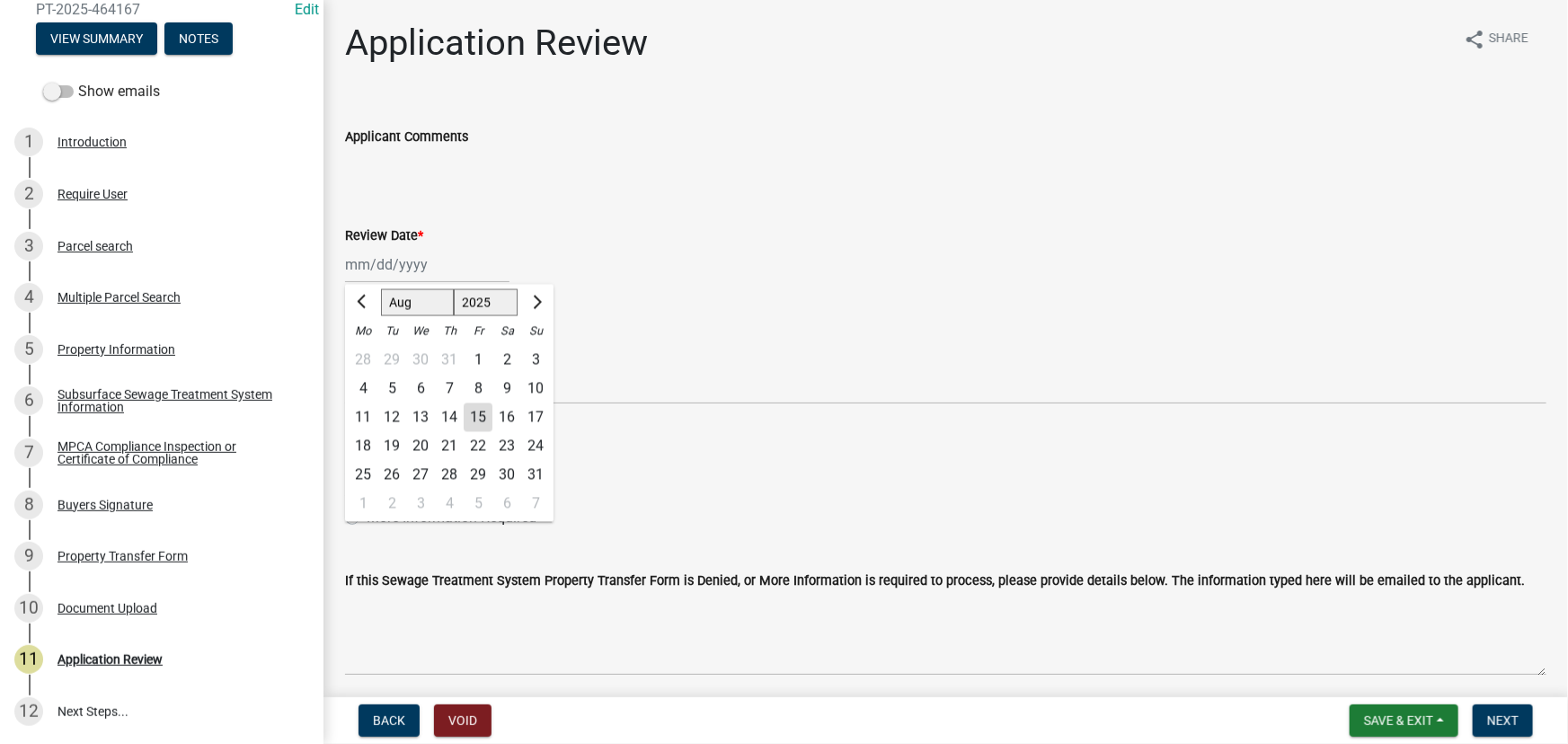
click at [480, 421] on div "15" at bounding box center [478, 418] width 28 height 28
type input "08/15/2025"
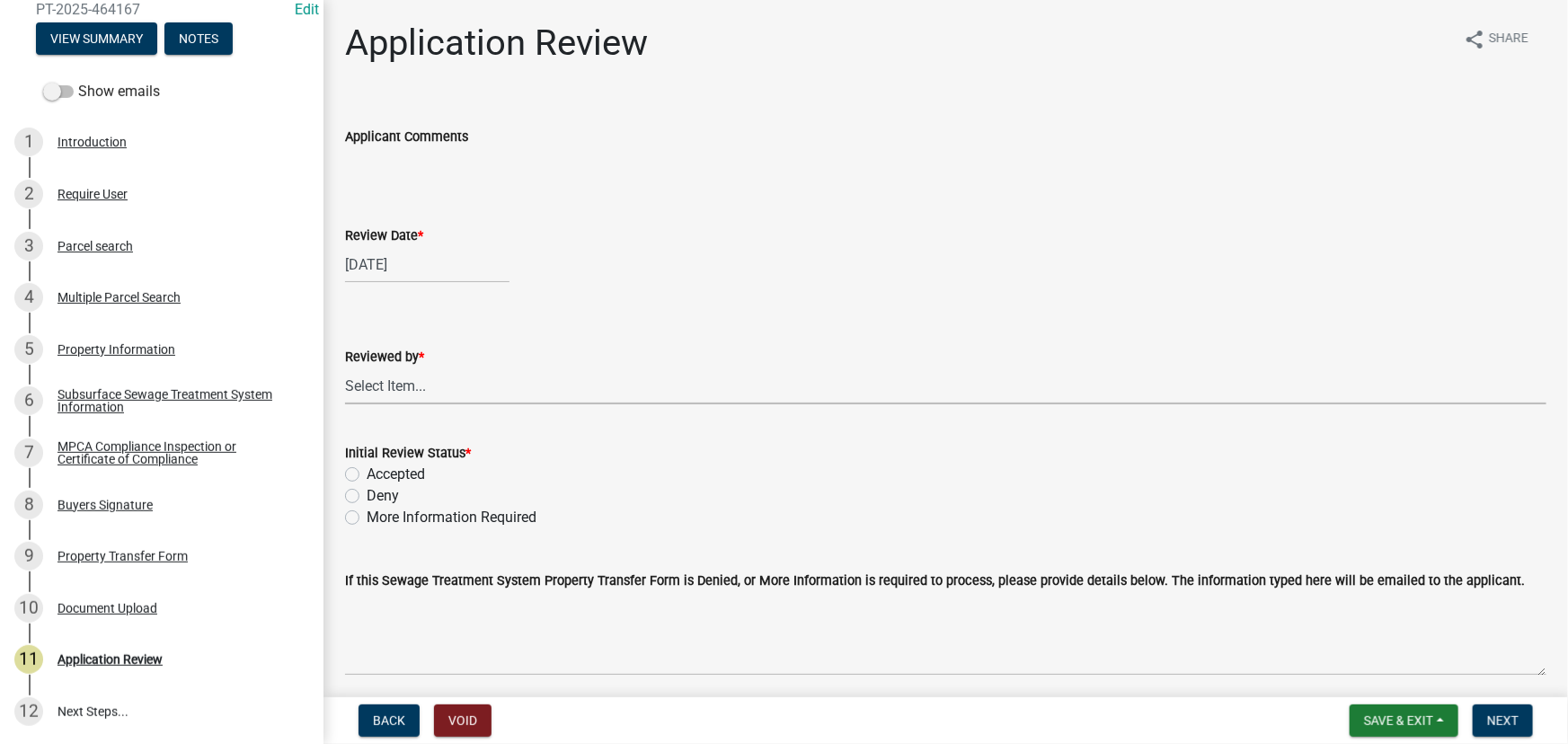
click at [421, 387] on select "Select Item... Alexis Newark Amy Busko Andrea Perales Brittany Tollefson Christ…" at bounding box center [946, 386] width 1201 height 37
click at [345, 368] on select "Select Item... Alexis Newark Amy Busko Andrea Perales Brittany Tollefson Christ…" at bounding box center [946, 386] width 1201 height 37
select select "190fd4c8-42ef-492b-a4a0-a0213555944c"
click at [412, 468] on label "Accepted" at bounding box center [396, 474] width 58 height 22
click at [378, 468] on input "Accepted" at bounding box center [372, 470] width 11 height 11
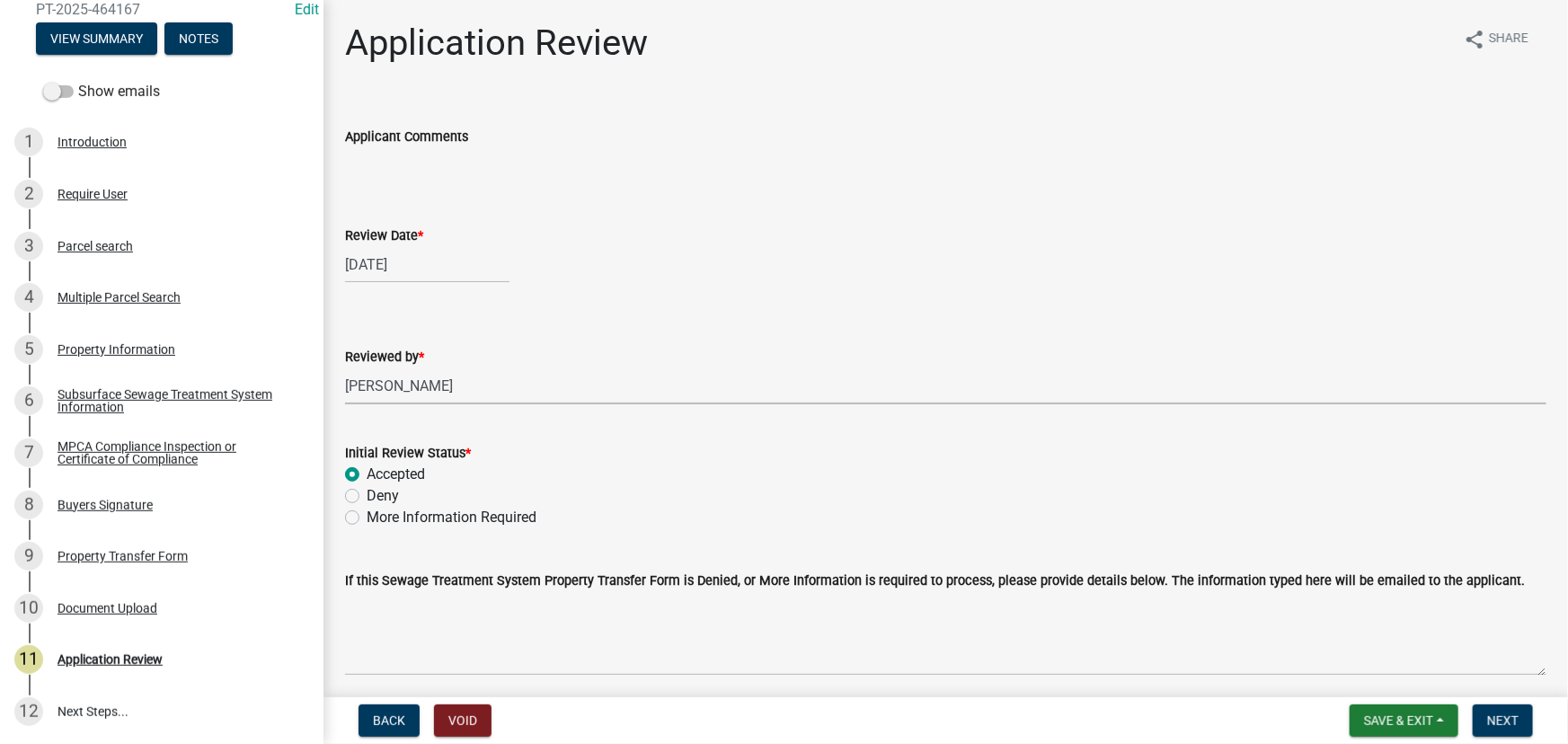
radio input "true"
click at [1508, 724] on span "Next" at bounding box center [1502, 720] width 31 height 14
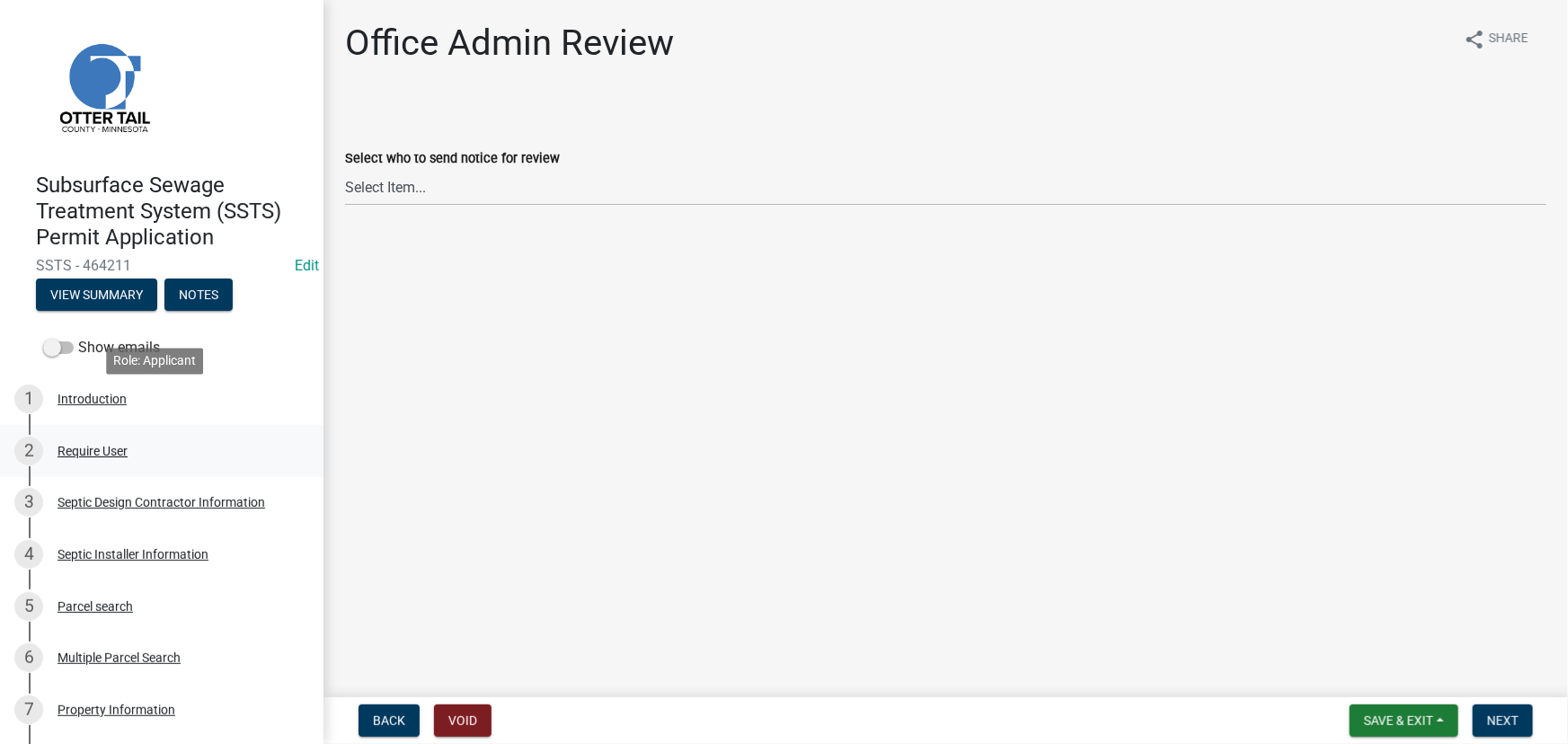
scroll to position [162, 0]
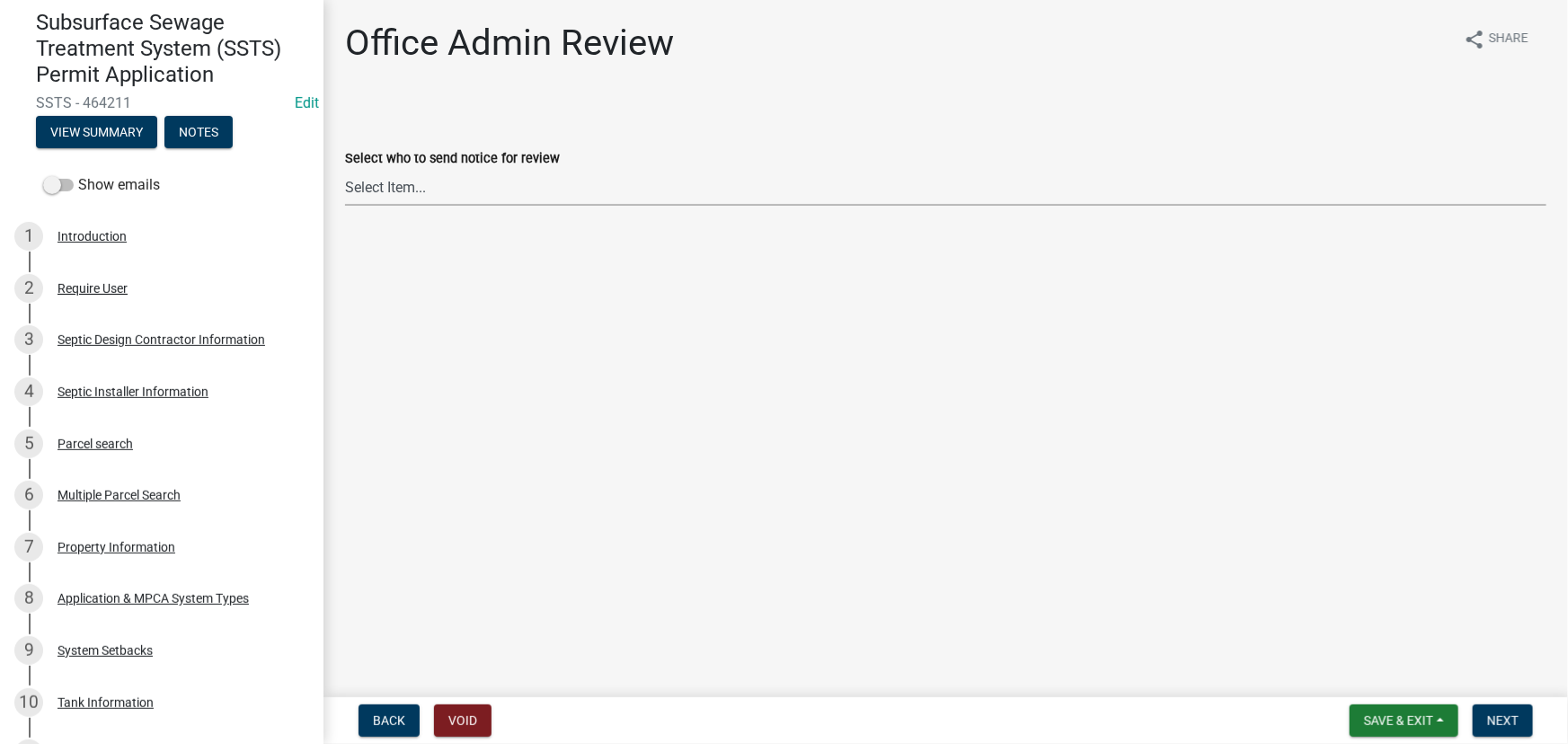
drag, startPoint x: 441, startPoint y: 178, endPoint x: 441, endPoint y: 189, distance: 11.0
click at [441, 178] on select "Select Item... [PERSON_NAME] ([EMAIL_ADDRESS][DOMAIN_NAME]) [PERSON_NAME] ([EMA…" at bounding box center [946, 187] width 1201 height 37
click at [345, 169] on select "Select Item... [PERSON_NAME] ([EMAIL_ADDRESS][DOMAIN_NAME]) [PERSON_NAME] ([EMA…" at bounding box center [946, 187] width 1201 height 37
select select "587f38f5-c90e-4c12-9e10-d3e23909bbca"
click at [1500, 722] on span "Next" at bounding box center [1502, 720] width 31 height 14
